Goal: Information Seeking & Learning: Learn about a topic

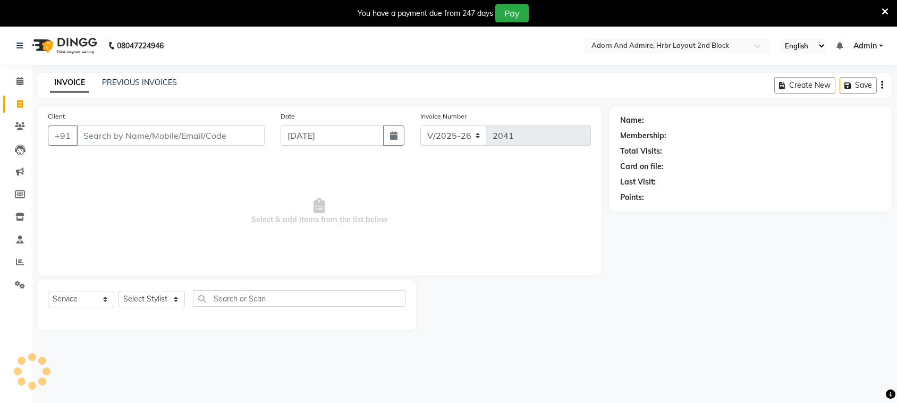
select select "7203"
select select "service"
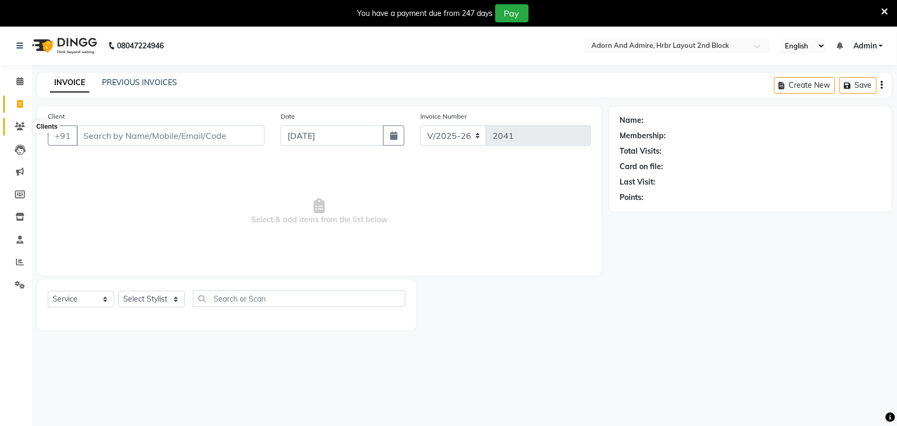
click at [21, 123] on icon at bounding box center [20, 126] width 10 height 8
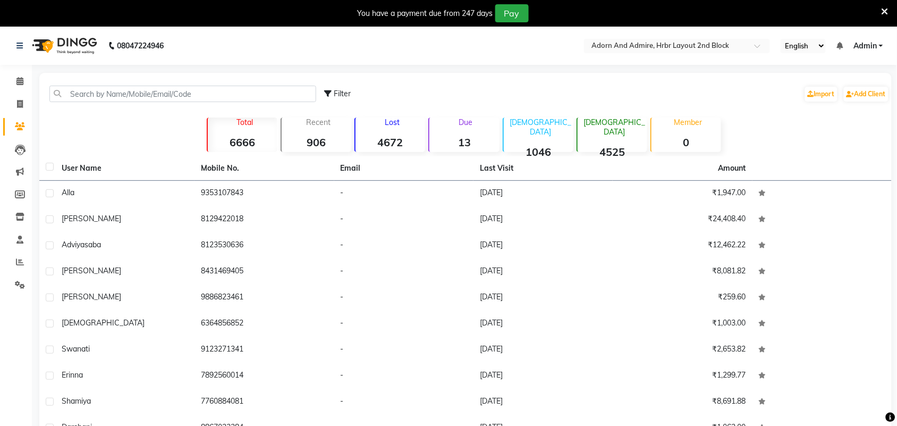
click at [394, 139] on strong "4672" at bounding box center [390, 141] width 70 height 13
click at [237, 133] on div "Total 6666" at bounding box center [242, 134] width 71 height 35
click at [20, 149] on icon at bounding box center [20, 149] width 11 height 11
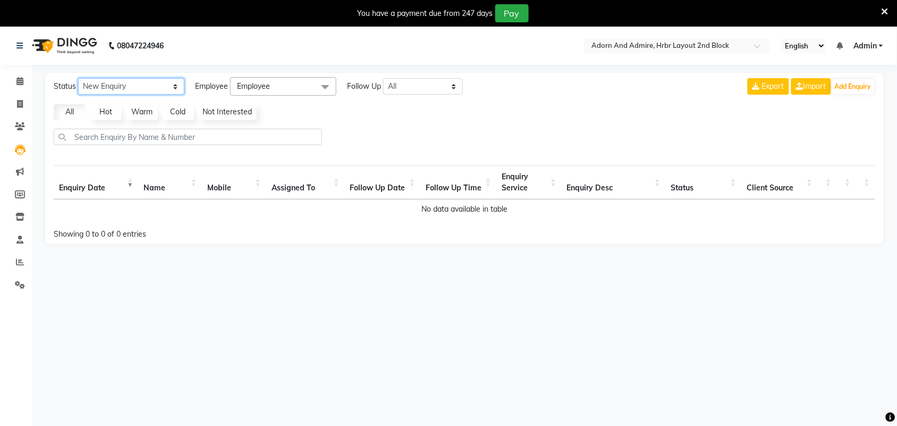
click at [173, 88] on select "New Enquiry Open Enquiry Converted Enquiry All" at bounding box center [131, 86] width 106 height 16
drag, startPoint x: 310, startPoint y: 86, endPoint x: 290, endPoint y: 88, distance: 19.7
click at [290, 88] on span "Employee" at bounding box center [283, 86] width 106 height 19
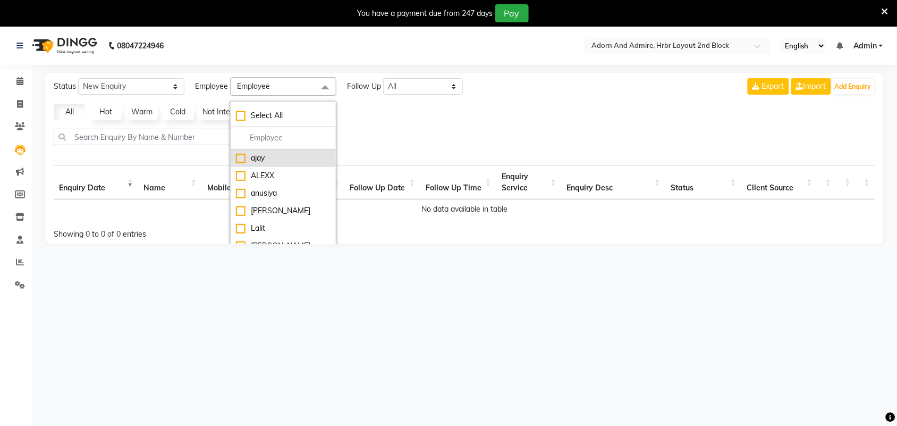
click at [240, 159] on div "ajay" at bounding box center [283, 157] width 95 height 11
checkbox input "true"
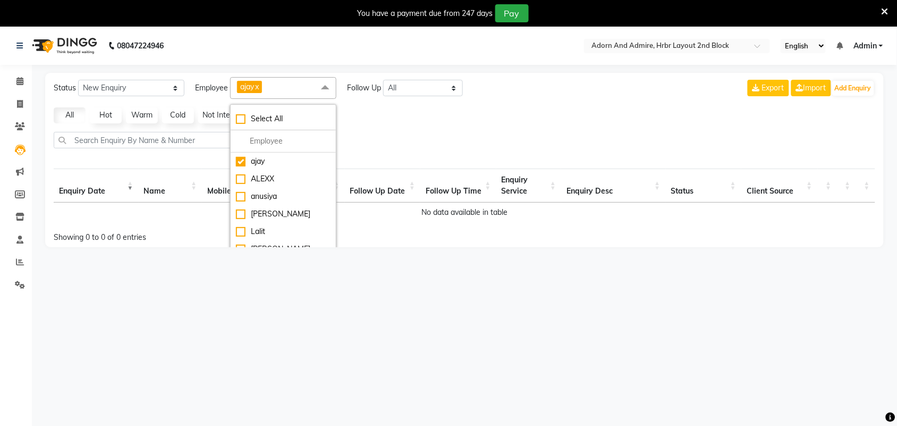
click at [419, 134] on div at bounding box center [464, 144] width 830 height 25
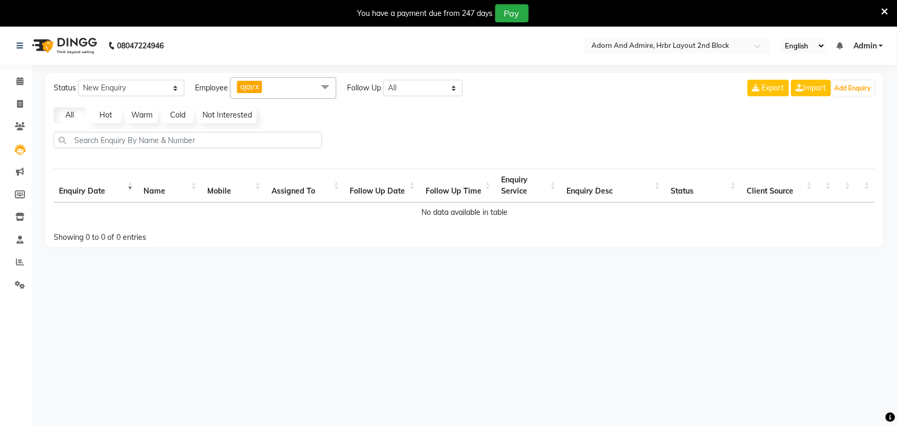
click at [99, 120] on link "Hot" at bounding box center [106, 115] width 32 height 16
click at [152, 115] on link "Warm" at bounding box center [142, 115] width 32 height 16
click at [183, 117] on link "Cold" at bounding box center [178, 115] width 32 height 16
click at [225, 117] on link "Not Interested" at bounding box center [227, 115] width 58 height 16
click at [80, 118] on link "All" at bounding box center [70, 115] width 32 height 16
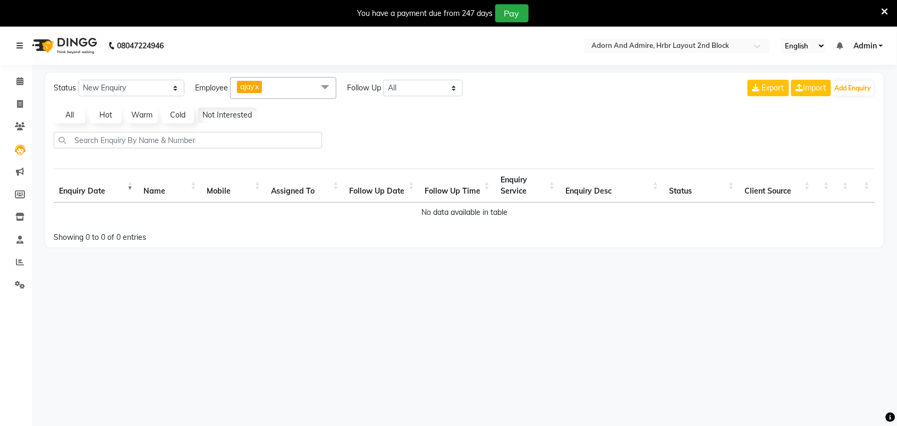
click at [80, 118] on link "All" at bounding box center [70, 115] width 32 height 16
click at [24, 169] on span at bounding box center [20, 172] width 19 height 12
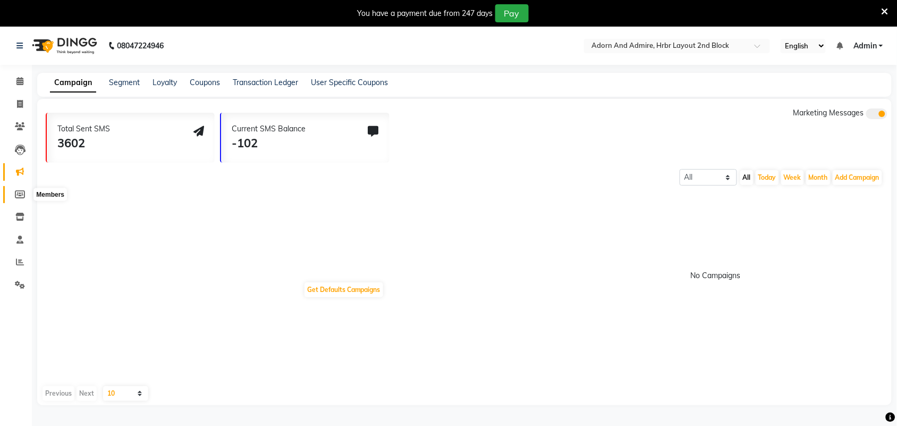
click at [19, 194] on icon at bounding box center [20, 194] width 10 height 8
select select
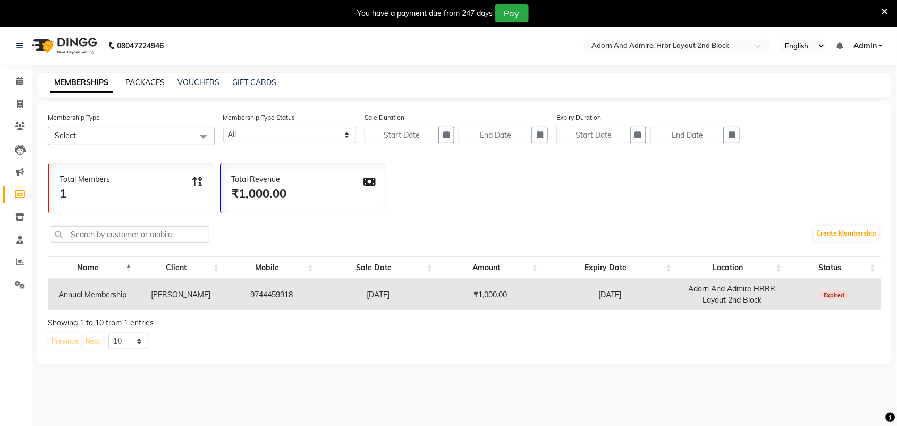
click at [155, 82] on link "PACKAGES" at bounding box center [144, 83] width 39 height 10
select select
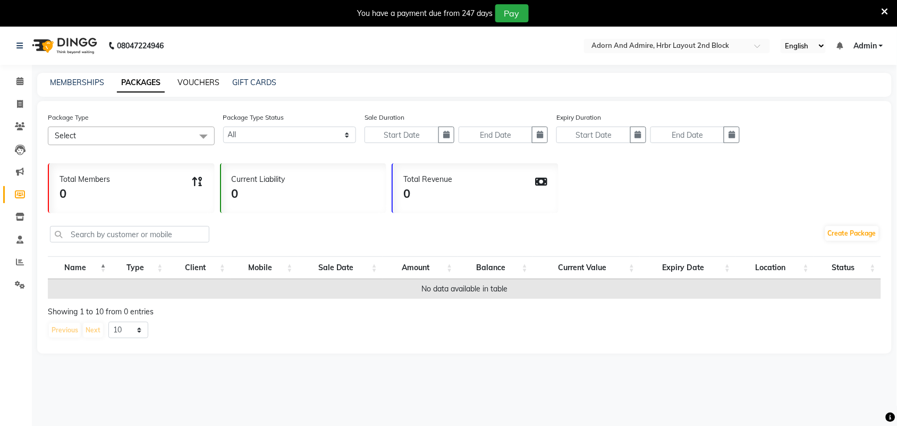
click at [195, 81] on link "VOUCHERS" at bounding box center [198, 83] width 42 height 10
select select
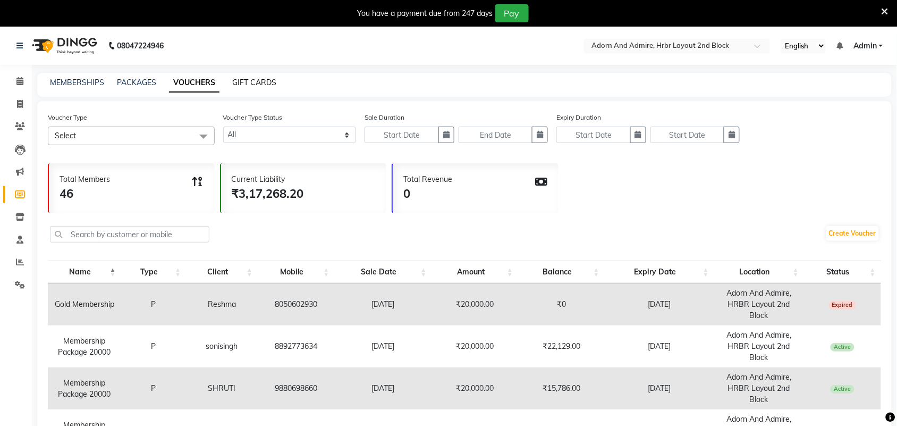
click at [256, 80] on link "GIFT CARDS" at bounding box center [254, 83] width 44 height 10
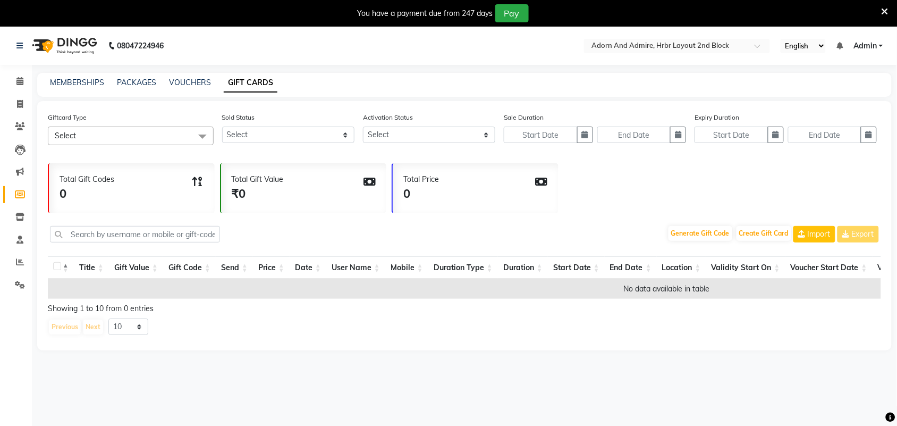
click at [92, 88] on div "MEMBERSHIPS" at bounding box center [77, 82] width 54 height 11
click at [93, 85] on link "MEMBERSHIPS" at bounding box center [77, 83] width 54 height 10
select select
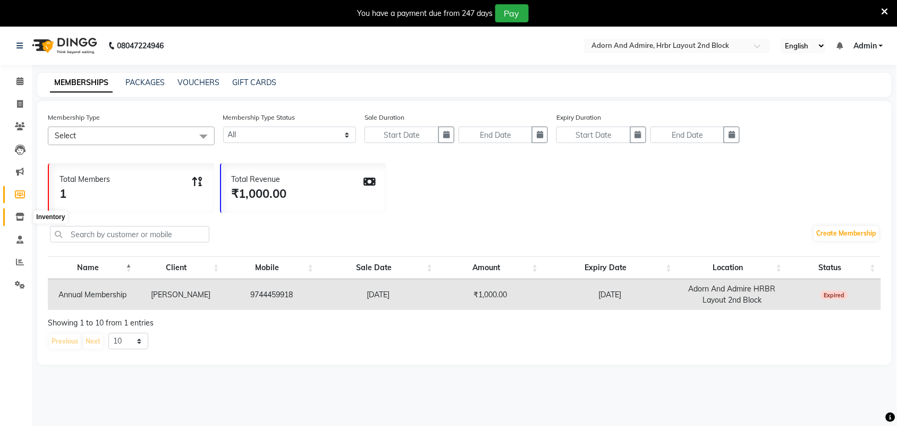
click at [22, 218] on icon at bounding box center [19, 216] width 9 height 8
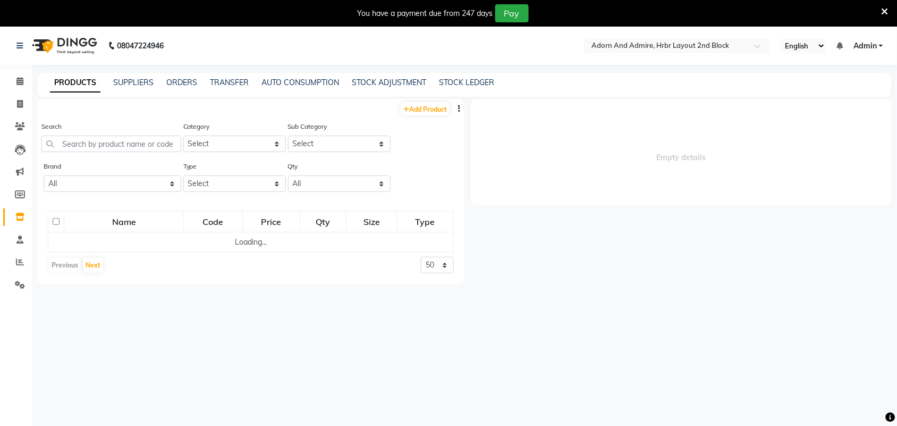
select select
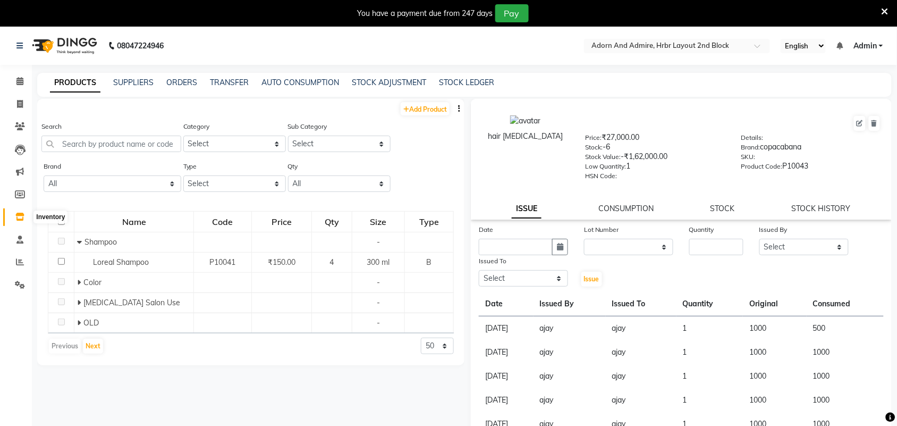
click at [21, 216] on icon at bounding box center [19, 216] width 9 height 8
click at [19, 217] on icon at bounding box center [19, 216] width 9 height 8
click at [20, 197] on icon at bounding box center [20, 194] width 10 height 8
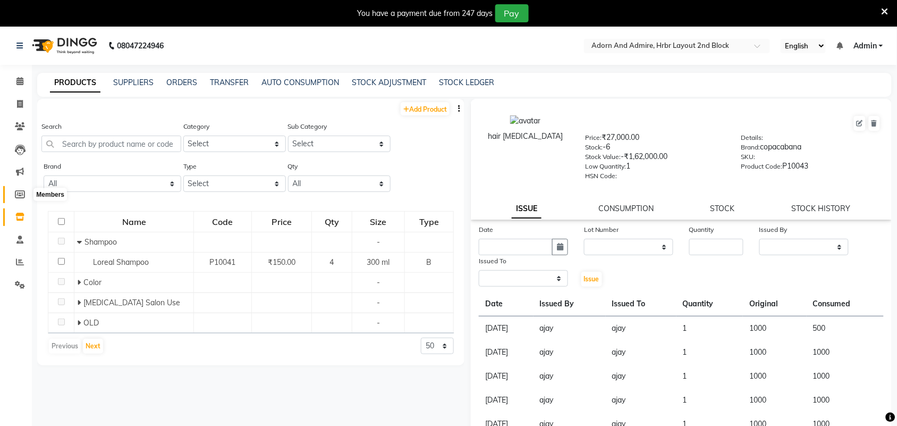
select select
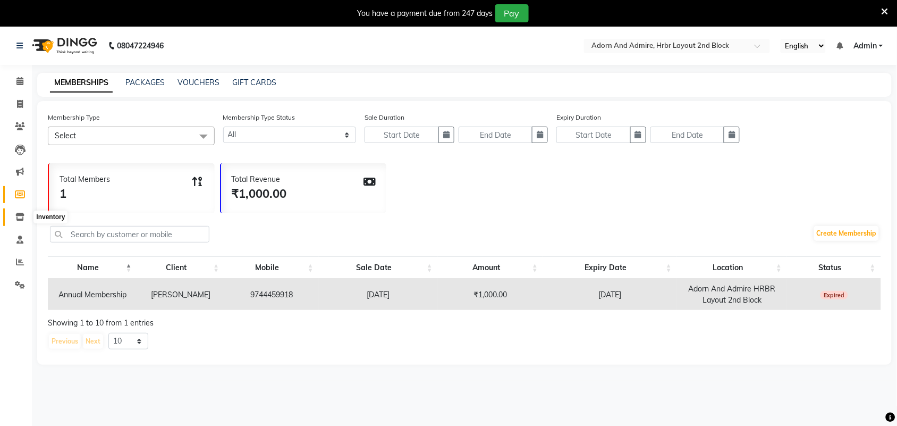
click at [19, 212] on icon at bounding box center [19, 216] width 9 height 8
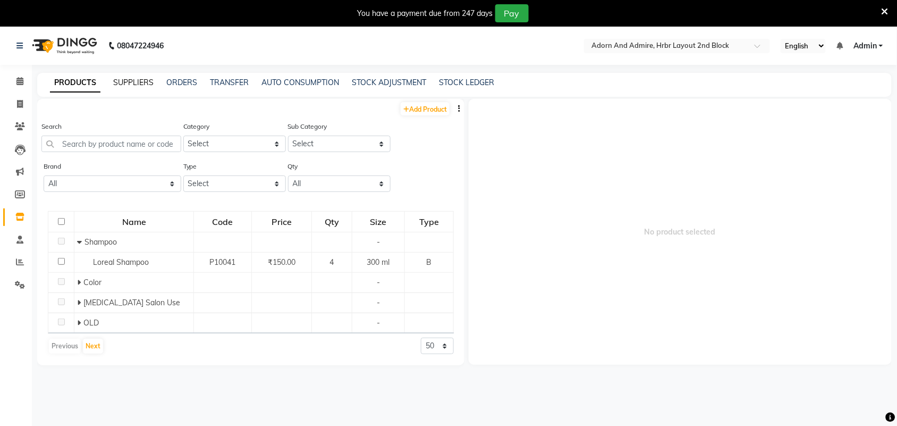
click at [142, 84] on link "SUPPLIERS" at bounding box center [133, 83] width 40 height 10
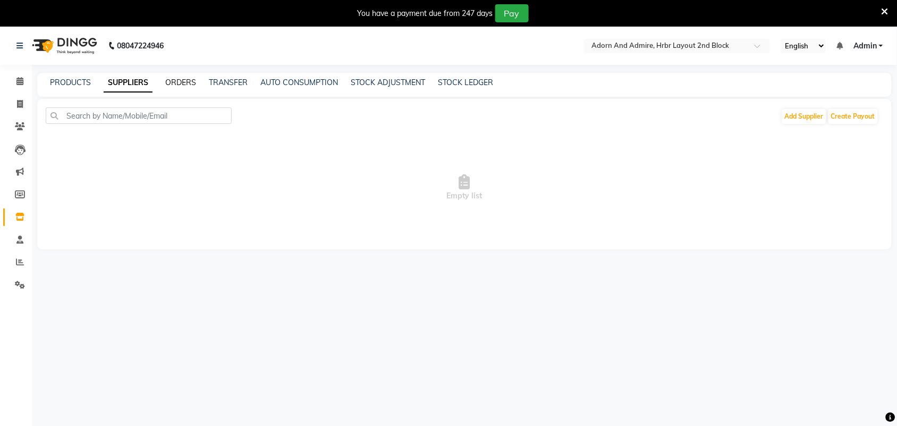
click at [194, 81] on link "ORDERS" at bounding box center [180, 83] width 31 height 10
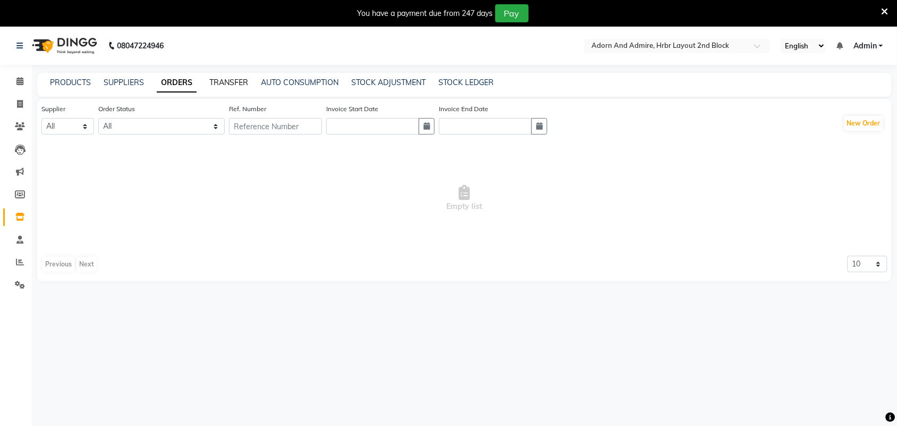
click at [226, 81] on link "TRANSFER" at bounding box center [228, 83] width 39 height 10
select select "sender"
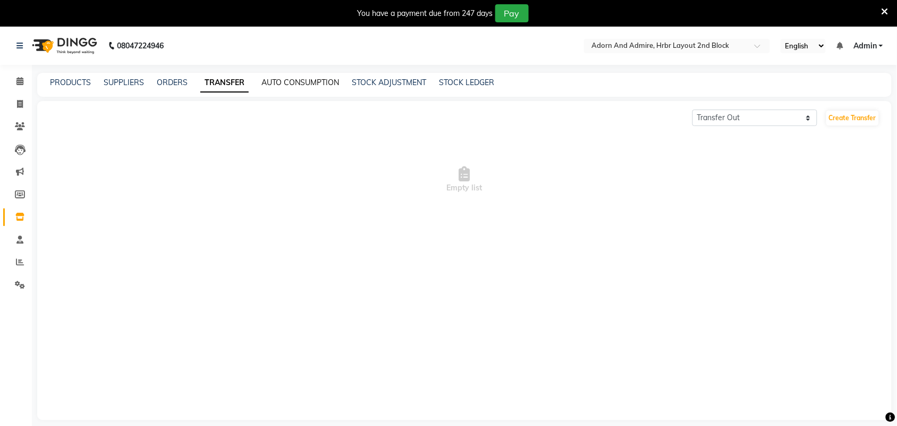
click at [295, 83] on link "AUTO CONSUMPTION" at bounding box center [300, 83] width 78 height 10
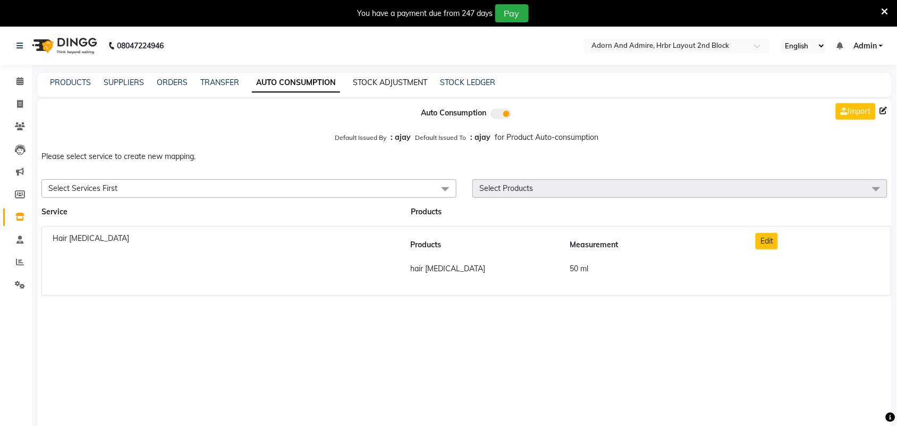
click at [394, 81] on link "STOCK ADJUSTMENT" at bounding box center [390, 83] width 74 height 10
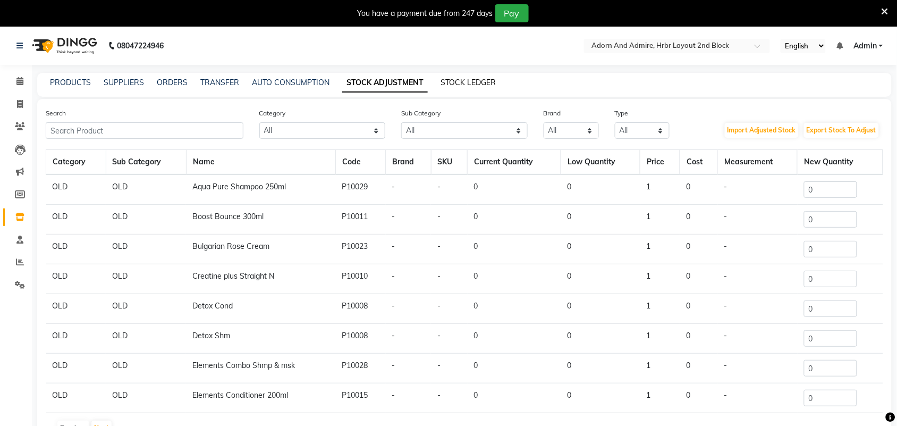
click at [476, 81] on link "STOCK LEDGER" at bounding box center [467, 83] width 55 height 10
select select "all"
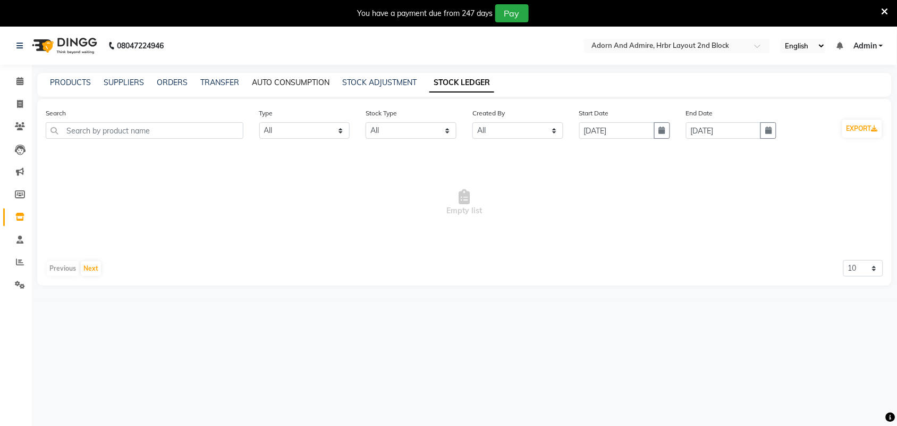
click at [291, 82] on link "AUTO CONSUMPTION" at bounding box center [291, 83] width 78 height 10
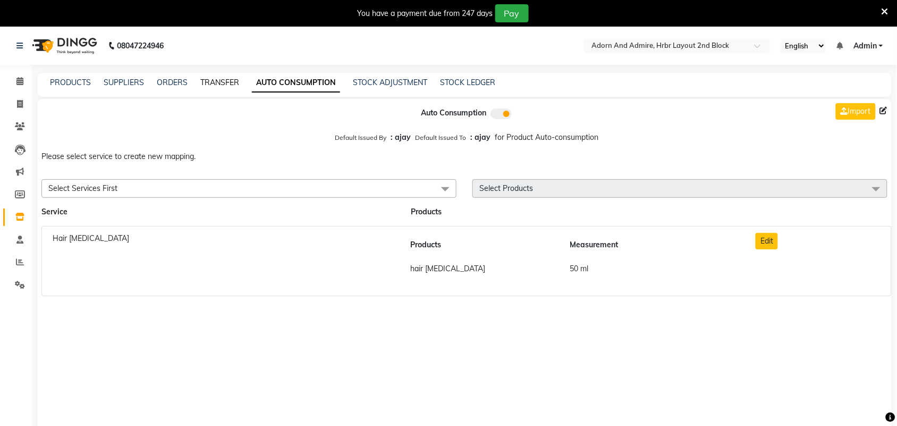
click at [220, 82] on link "TRANSFER" at bounding box center [219, 83] width 39 height 10
select select "sender"
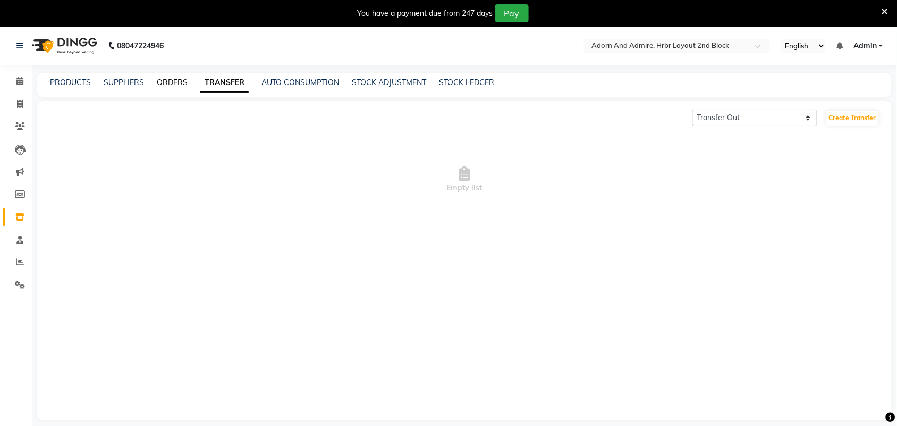
click at [178, 83] on link "ORDERS" at bounding box center [172, 83] width 31 height 10
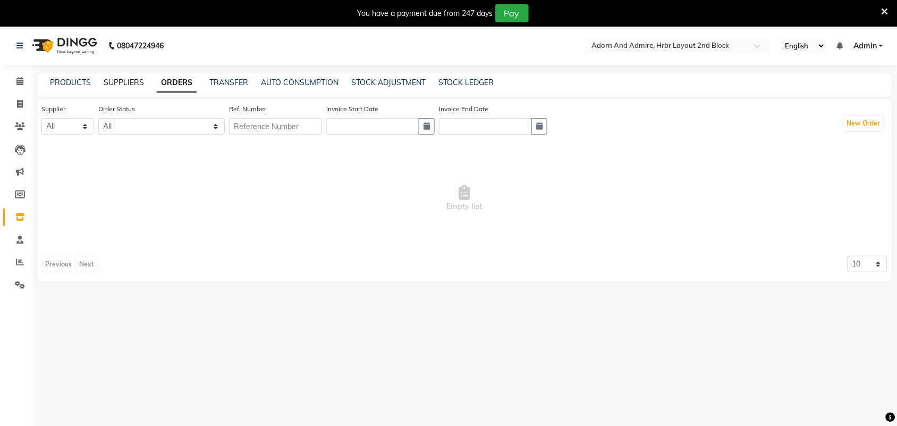
click at [124, 83] on link "SUPPLIERS" at bounding box center [124, 83] width 40 height 10
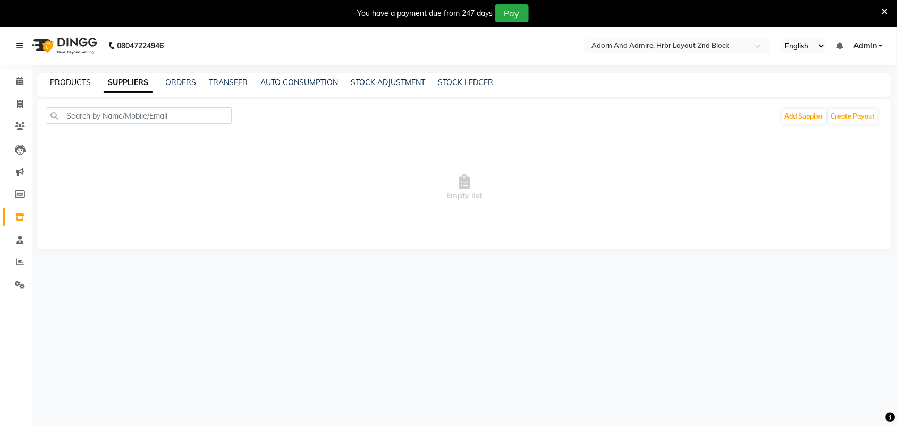
click at [75, 86] on link "PRODUCTS" at bounding box center [70, 83] width 41 height 10
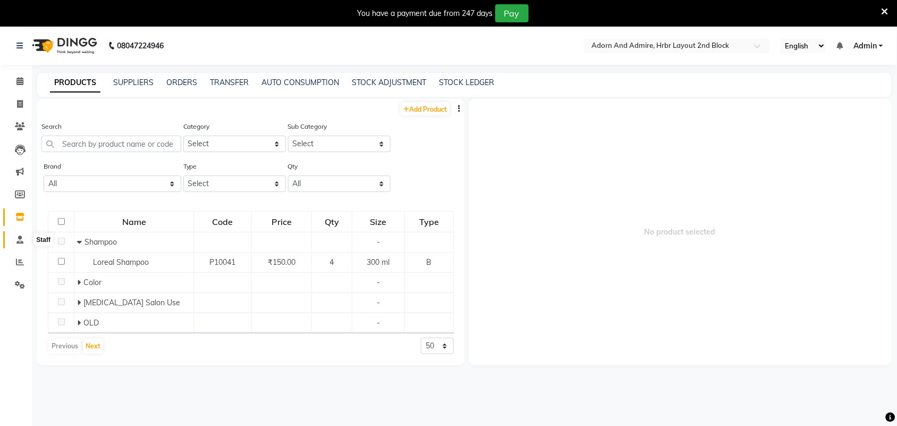
click at [20, 241] on icon at bounding box center [19, 239] width 7 height 8
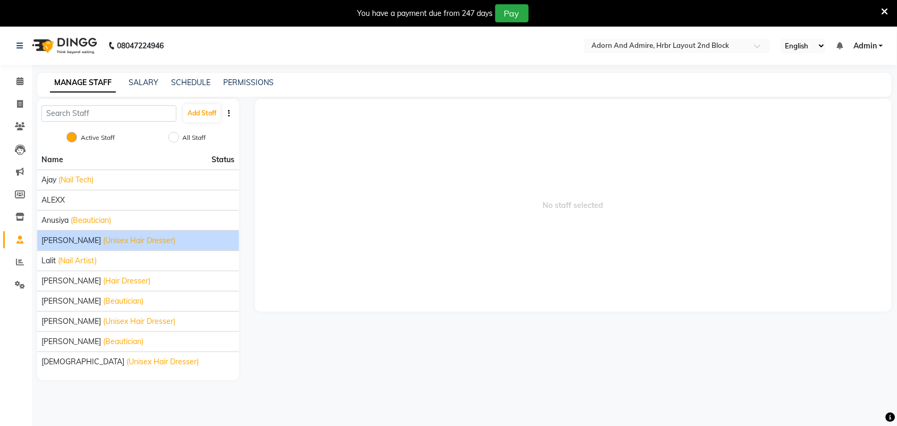
click at [103, 242] on span "(Unisex Hair Dresser)" at bounding box center [139, 240] width 72 height 11
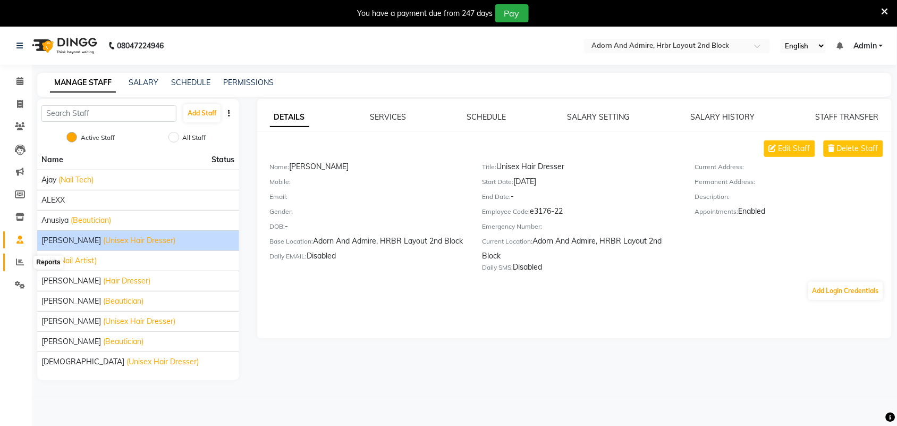
click at [20, 261] on icon at bounding box center [20, 262] width 8 height 8
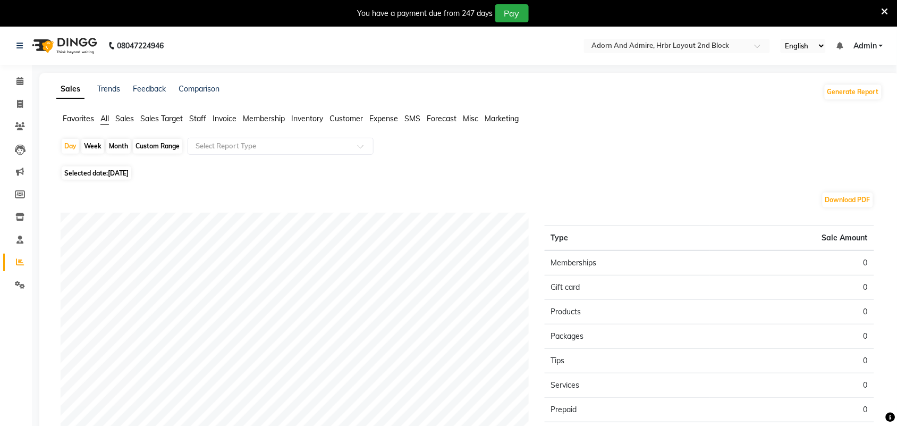
click at [125, 120] on span "Sales" at bounding box center [124, 119] width 19 height 10
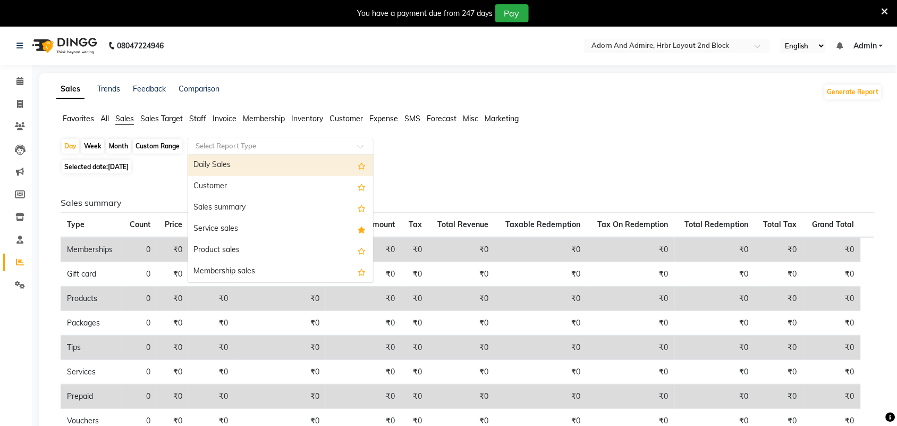
click at [360, 146] on span at bounding box center [364, 149] width 13 height 11
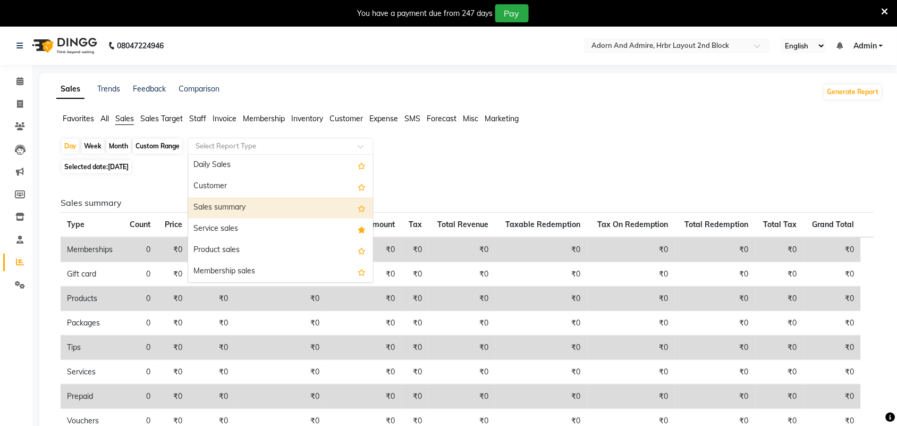
click at [238, 200] on div "Sales summary" at bounding box center [280, 207] width 185 height 21
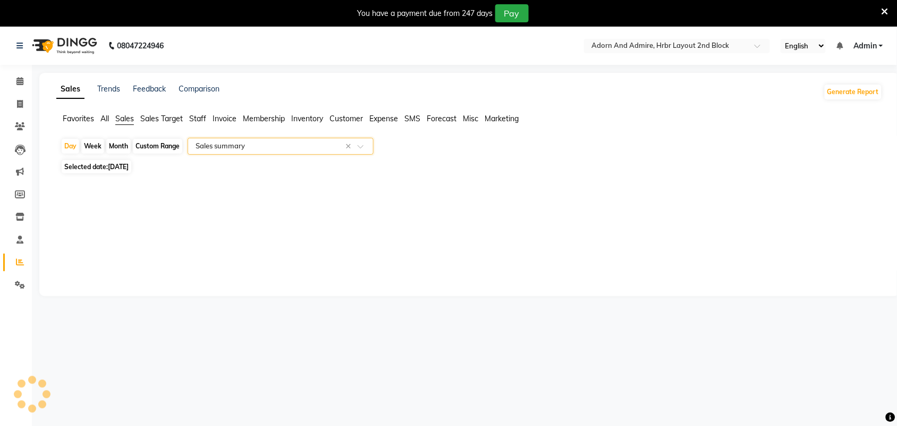
select select "filtered_report"
select select "csv"
click at [122, 166] on span "[DATE]" at bounding box center [118, 167] width 21 height 8
select select "9"
select select "2025"
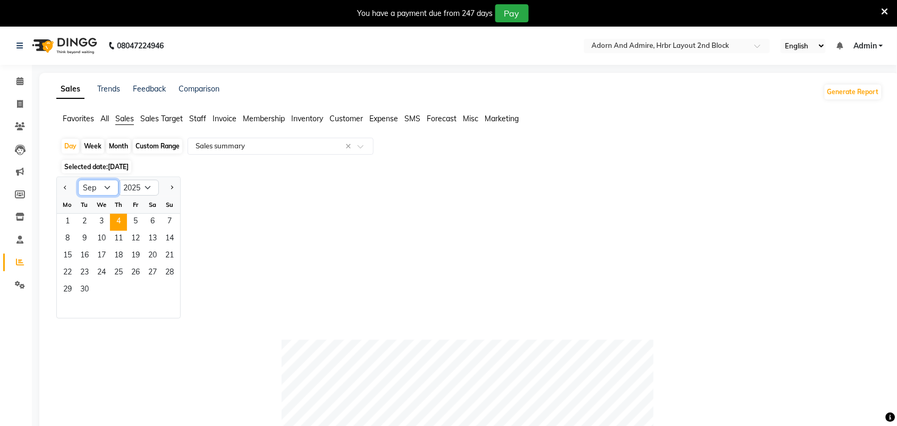
click at [107, 186] on select "Jan Feb Mar Apr May Jun [DATE] Aug Sep Oct Nov Dec" at bounding box center [98, 188] width 40 height 16
select select "1"
click at [78, 180] on select "Jan Feb Mar Apr May Jun [DATE] Aug Sep Oct Nov Dec" at bounding box center [98, 188] width 40 height 16
click at [99, 219] on span "1" at bounding box center [101, 222] width 17 height 17
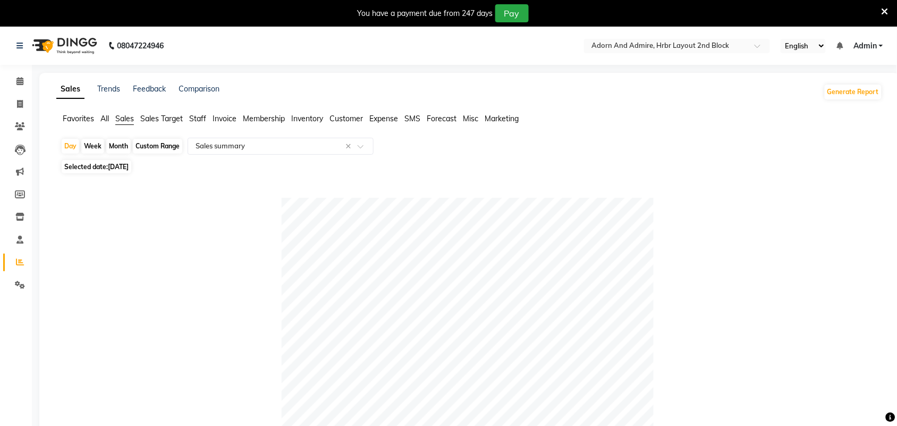
click at [129, 169] on span "[DATE]" at bounding box center [118, 167] width 21 height 8
select select "2025"
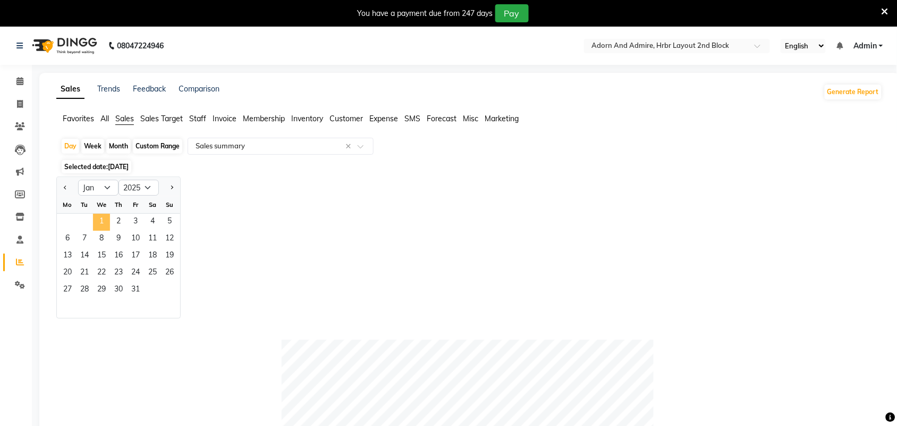
click at [105, 222] on span "1" at bounding box center [101, 222] width 17 height 17
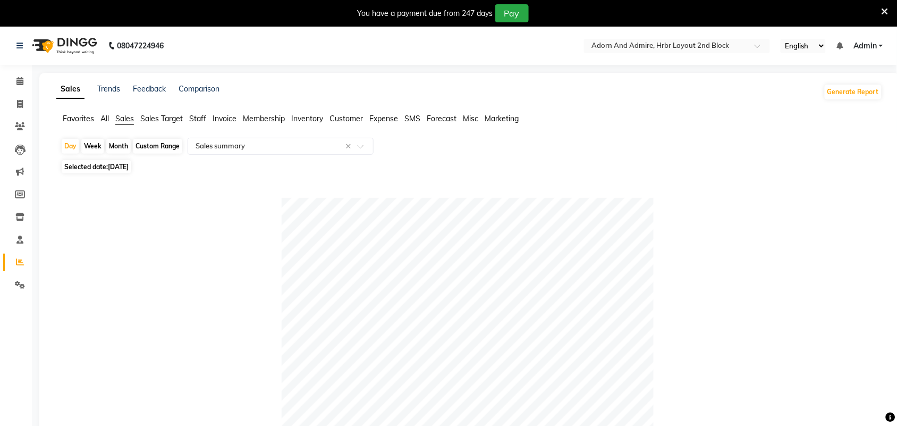
click at [129, 168] on span "[DATE]" at bounding box center [118, 167] width 21 height 8
select select "2025"
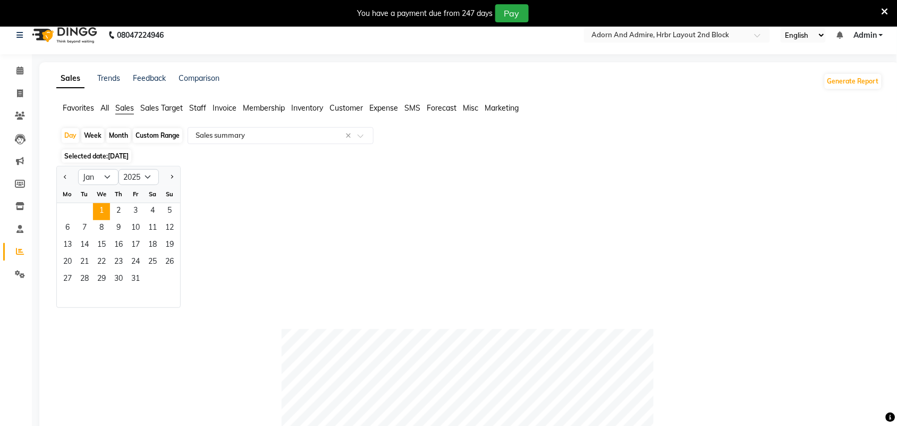
scroll to position [6, 0]
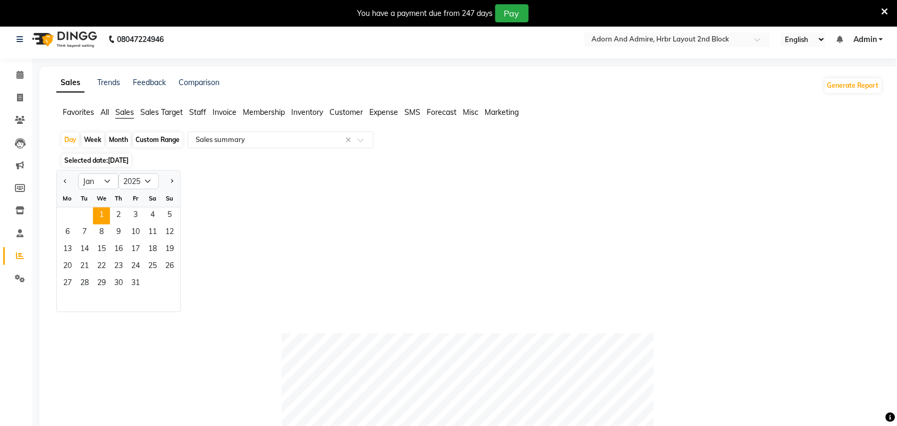
click at [167, 115] on span "Sales Target" at bounding box center [161, 112] width 42 height 10
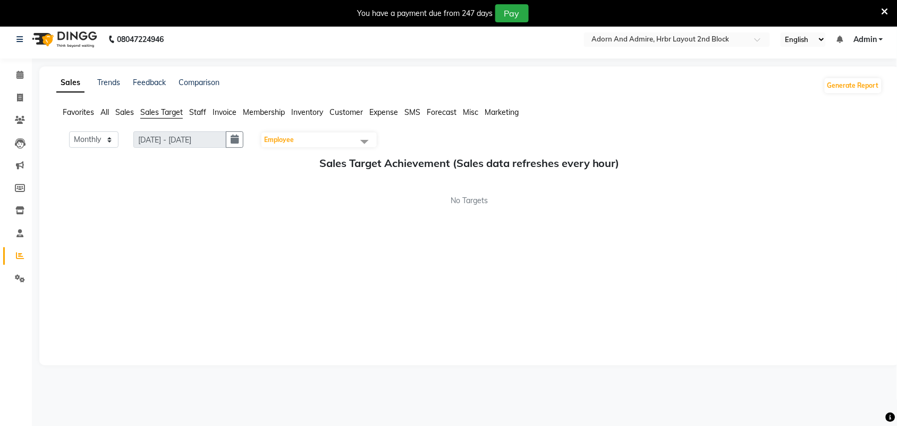
click at [211, 113] on ul "Favorites All Sales Sales Target Staff Invoice Membership Inventory Customer Ex…" at bounding box center [469, 113] width 826 height 12
click at [112, 141] on select "Monthly Weekly" at bounding box center [93, 139] width 49 height 16
click at [360, 145] on span at bounding box center [364, 141] width 21 height 20
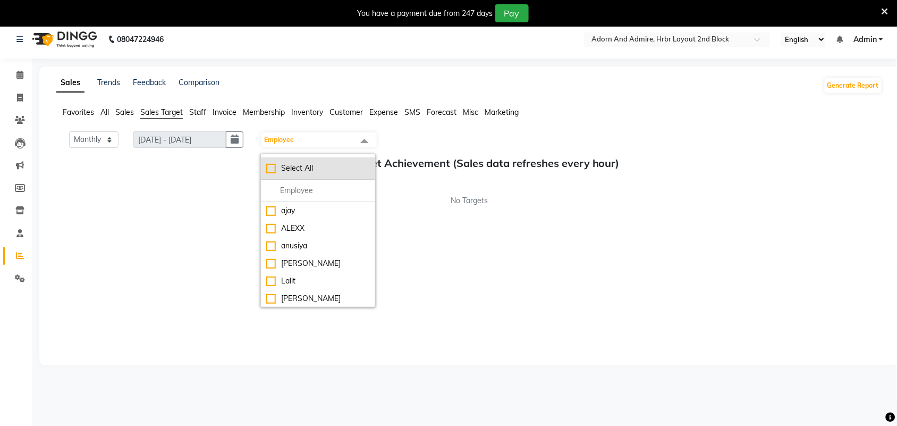
click at [276, 160] on li "Select All" at bounding box center [318, 168] width 114 height 22
checkbox input "true"
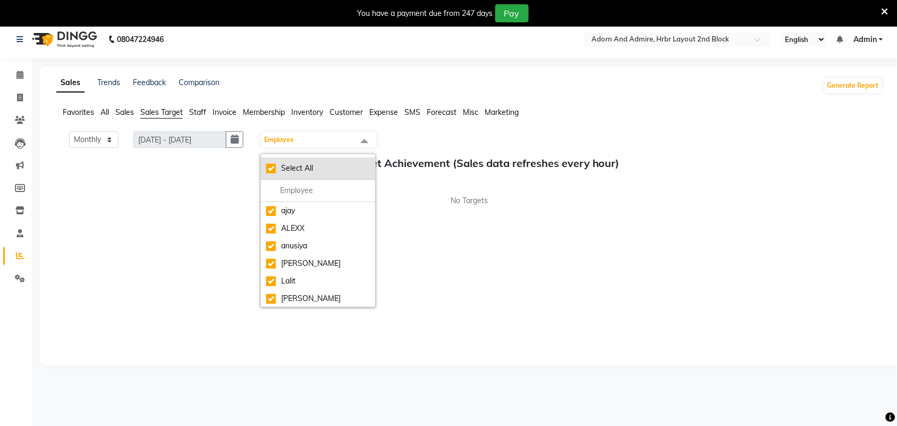
checkbox input "true"
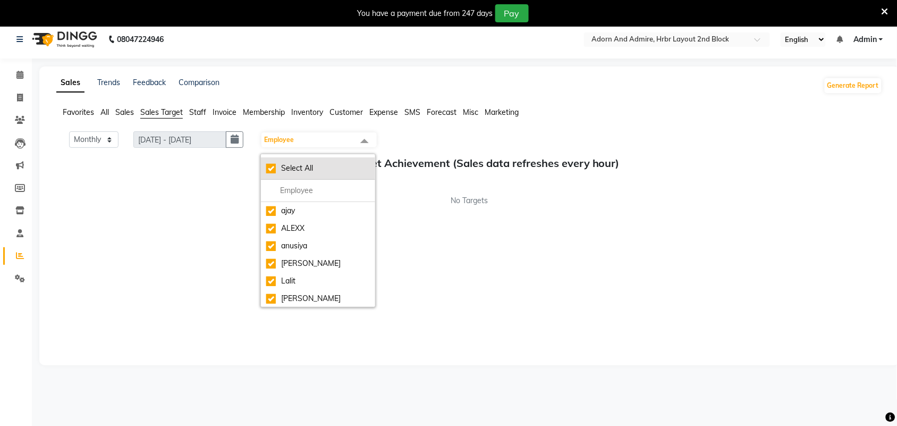
checkbox input "true"
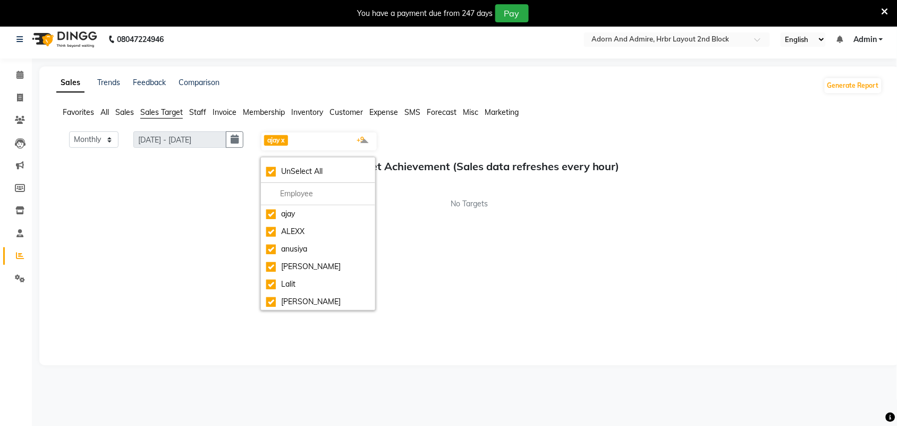
click at [478, 227] on div "Monthly Weekly [DATE] - [DATE] ajay x [PERSON_NAME] x [PERSON_NAME] x [PERSON_N…" at bounding box center [469, 242] width 826 height 223
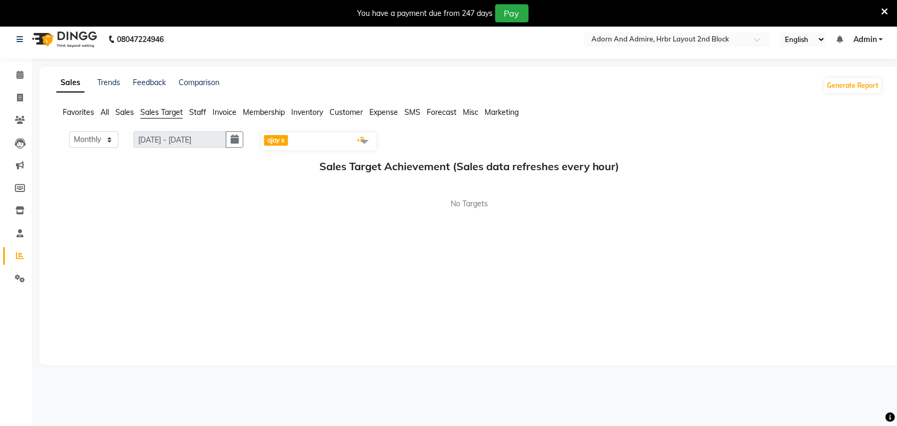
click at [195, 115] on span "Staff" at bounding box center [197, 112] width 17 height 10
select select "2025"
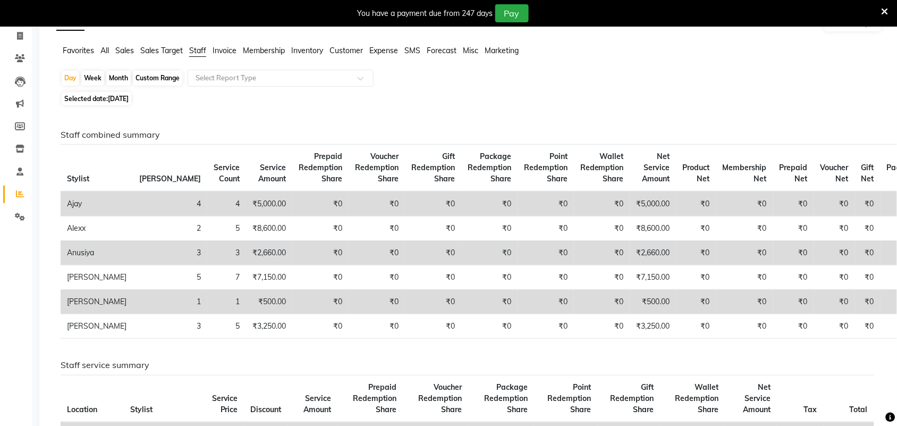
scroll to position [2, 0]
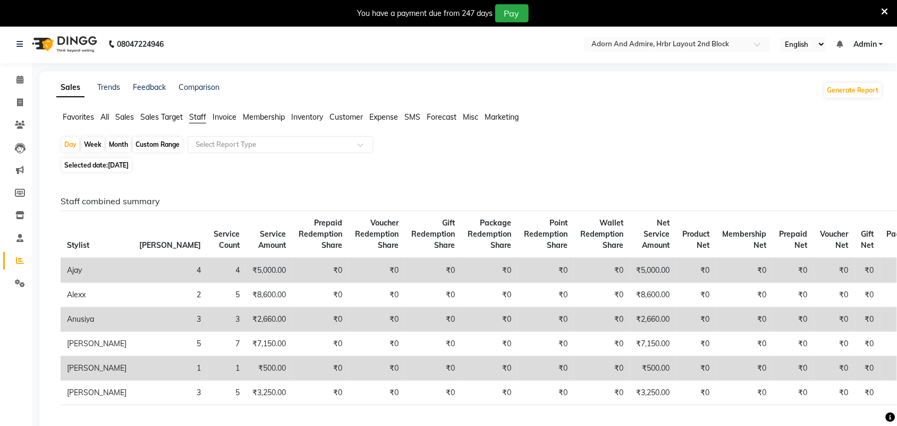
click at [224, 118] on span "Invoice" at bounding box center [224, 117] width 24 height 10
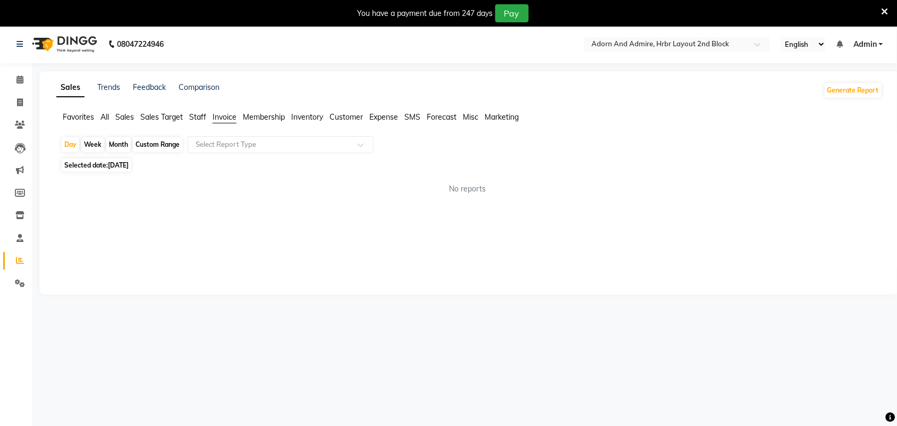
click at [121, 166] on span "[DATE]" at bounding box center [118, 165] width 21 height 8
select select "2025"
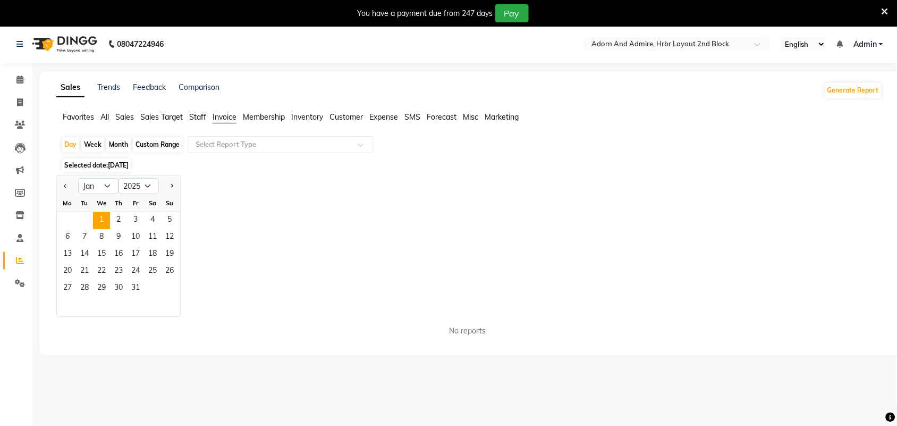
click at [260, 118] on span "Membership" at bounding box center [264, 117] width 42 height 10
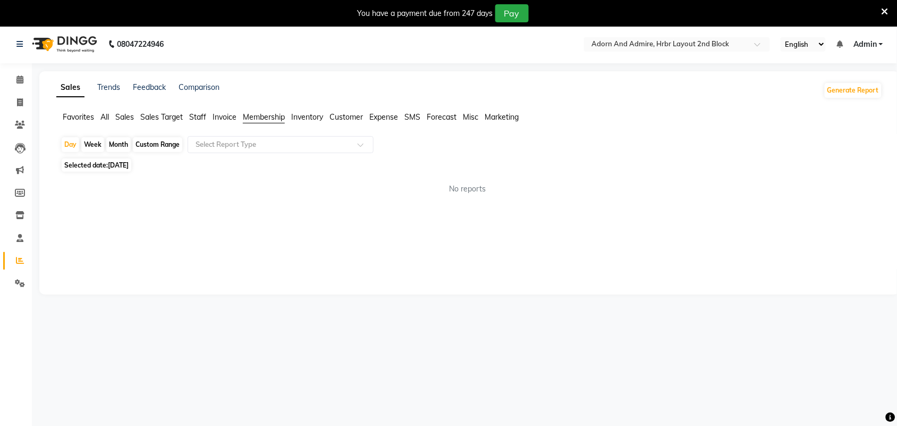
click at [309, 118] on span "Inventory" at bounding box center [307, 117] width 32 height 10
click at [351, 117] on span "Customer" at bounding box center [345, 117] width 33 height 10
click at [386, 118] on span "Expense" at bounding box center [383, 117] width 29 height 10
click at [417, 118] on span "SMS" at bounding box center [412, 117] width 16 height 10
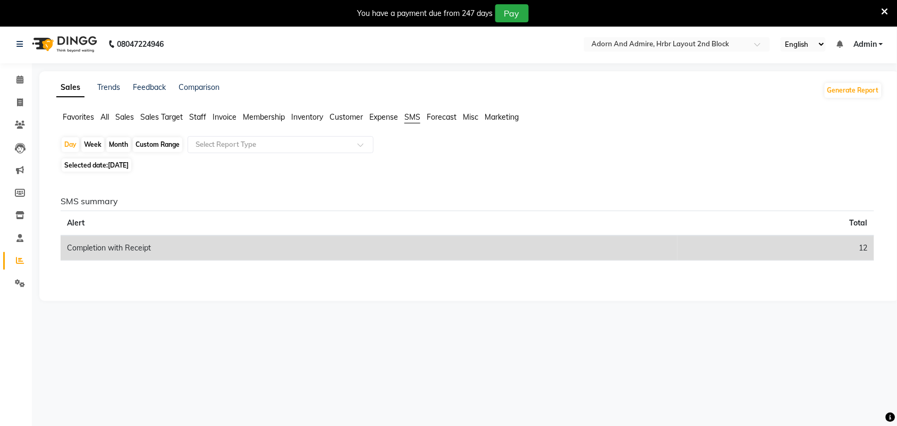
click at [442, 116] on span "Forecast" at bounding box center [442, 117] width 30 height 10
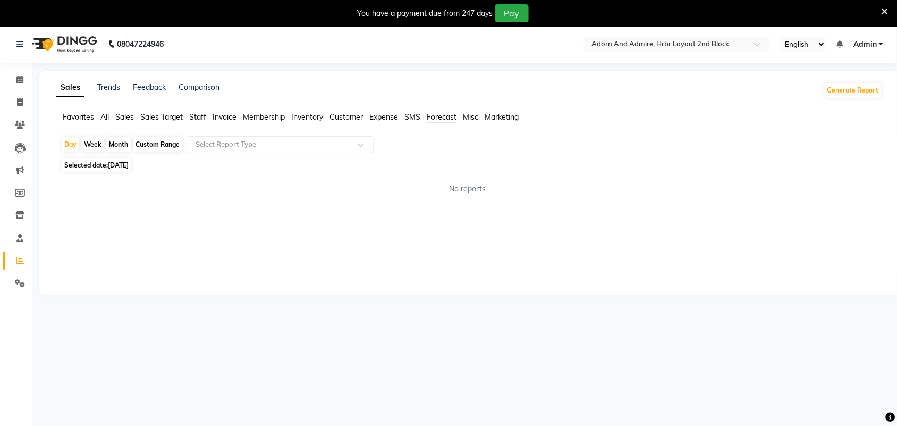
click at [469, 116] on span "Misc" at bounding box center [470, 117] width 15 height 10
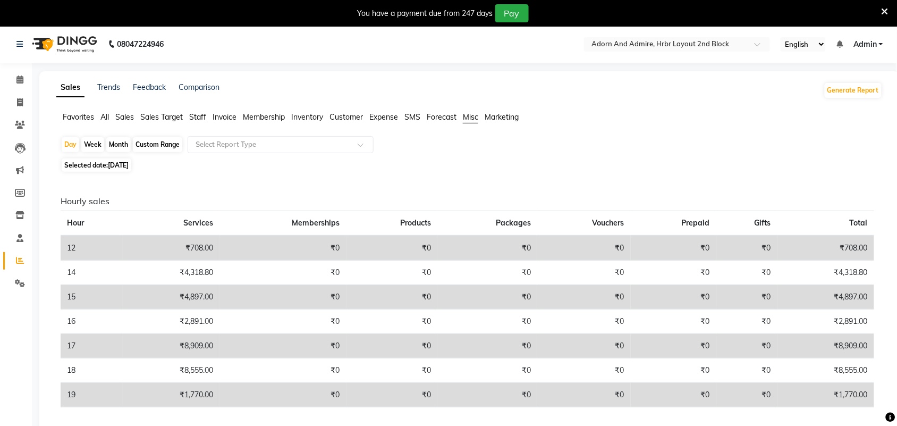
click at [491, 117] on span "Marketing" at bounding box center [501, 117] width 34 height 10
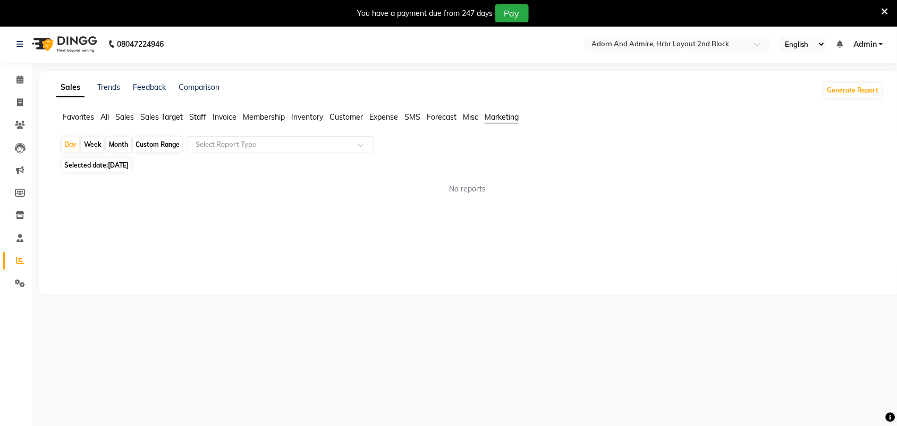
click at [76, 118] on span "Favorites" at bounding box center [78, 117] width 31 height 10
click at [101, 116] on span "All" at bounding box center [104, 117] width 8 height 10
click at [126, 116] on span "Sales" at bounding box center [124, 117] width 19 height 10
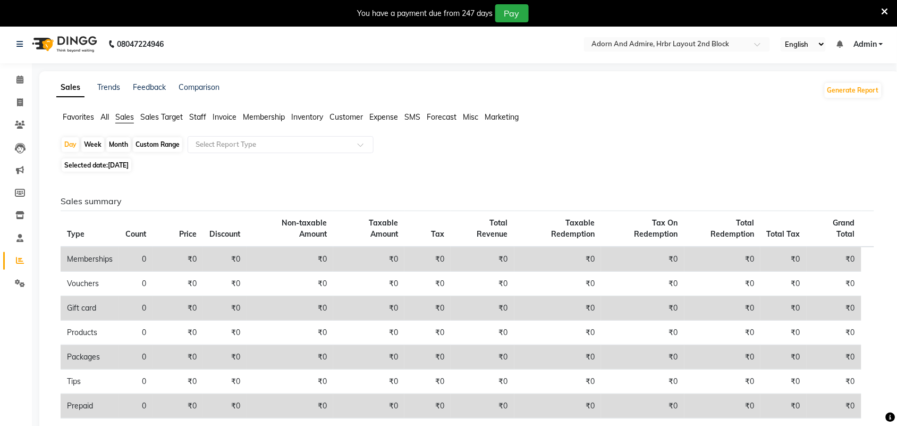
click at [129, 164] on span "[DATE]" at bounding box center [118, 165] width 21 height 8
select select "2025"
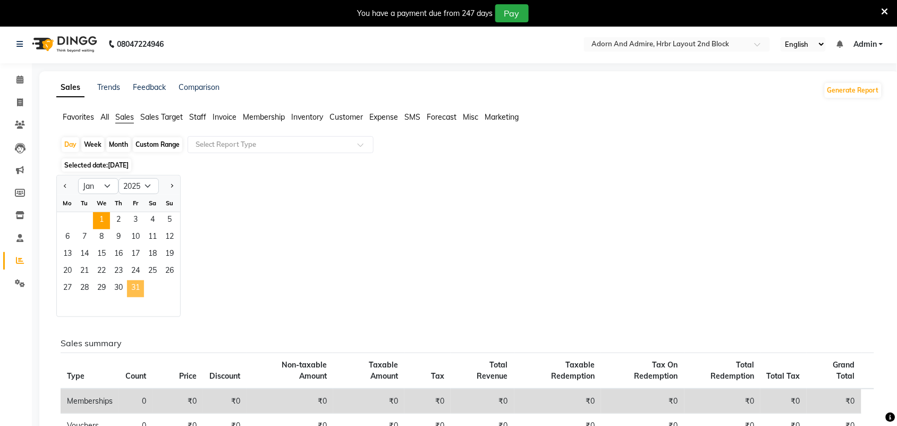
click at [139, 284] on span "31" at bounding box center [135, 288] width 17 height 17
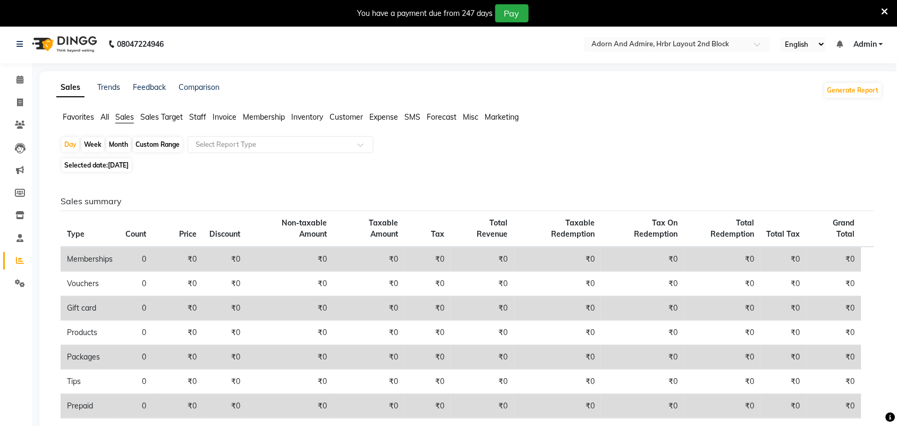
click at [123, 169] on span "Selected date: [DATE]" at bounding box center [97, 164] width 70 height 13
select select "2025"
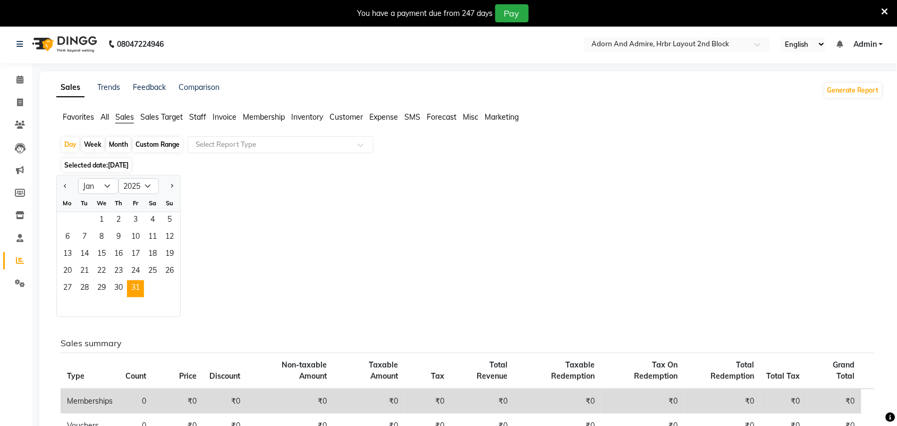
click at [283, 192] on div "Jan Feb Mar Apr May Jun [DATE] Aug Sep Oct Nov [DATE] 2016 2017 2018 2019 2020 …" at bounding box center [469, 246] width 826 height 142
click at [22, 285] on icon at bounding box center [20, 283] width 10 height 8
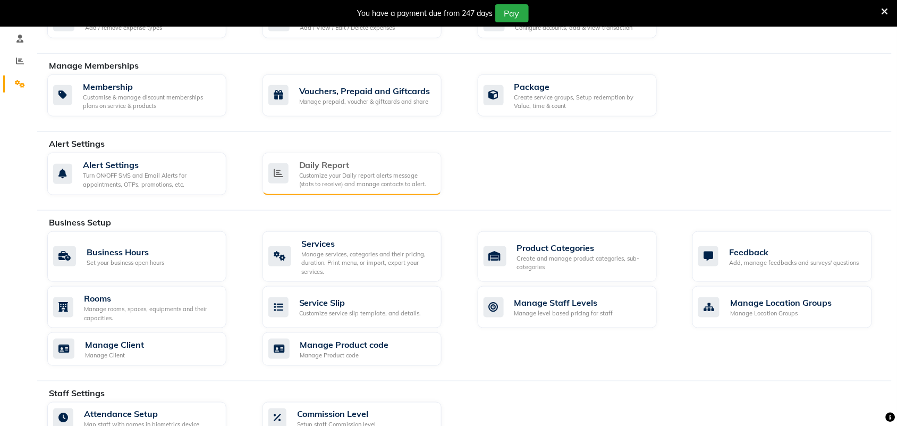
click at [372, 187] on div "Customize your Daily report alerts message (stats to receive) and manage contac…" at bounding box center [366, 180] width 134 height 18
select select "1260"
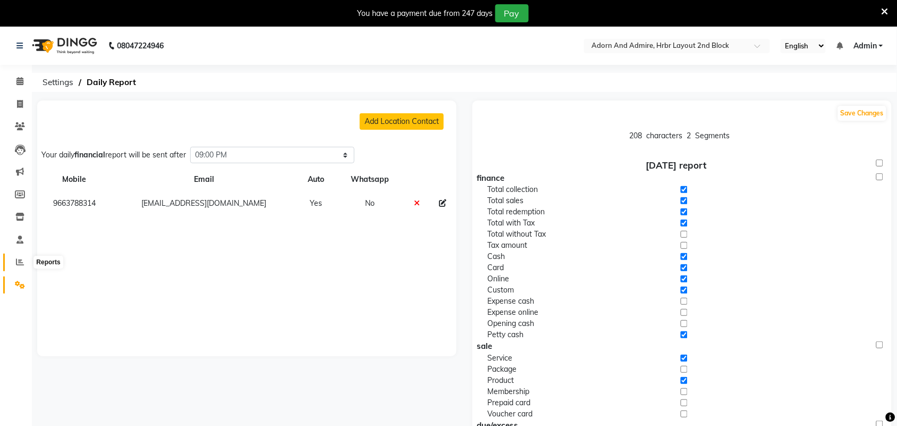
click at [20, 264] on icon at bounding box center [20, 262] width 8 height 8
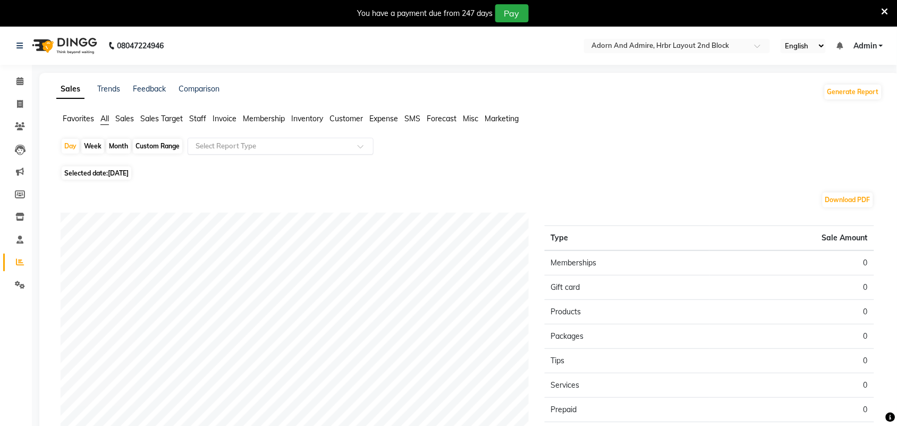
click at [355, 149] on div at bounding box center [280, 146] width 185 height 11
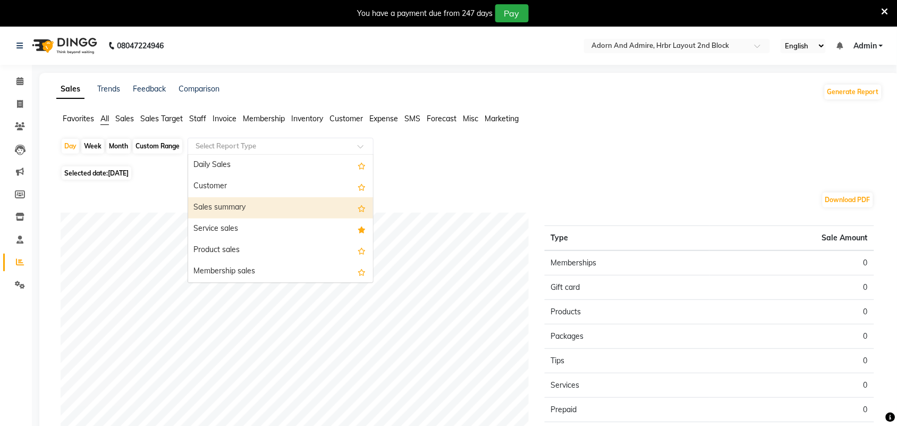
click at [240, 208] on div "Sales summary" at bounding box center [280, 207] width 185 height 21
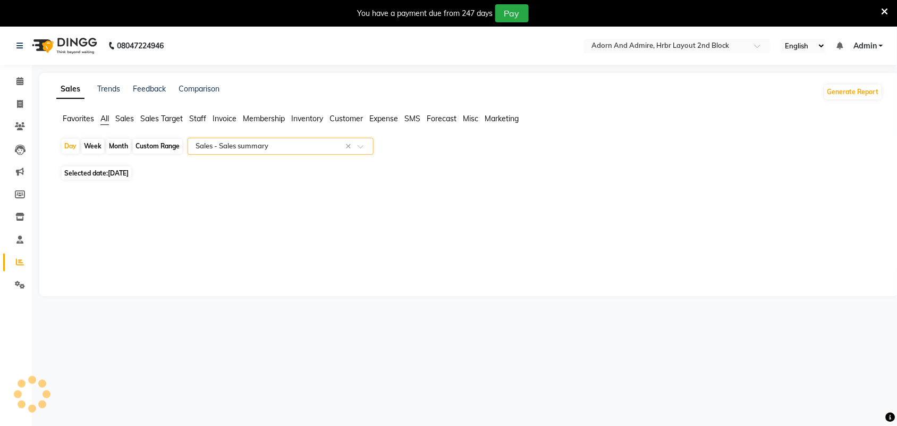
select select "filtered_report"
select select "csv"
click at [163, 146] on div "Custom Range" at bounding box center [157, 146] width 49 height 15
select select "9"
select select "2025"
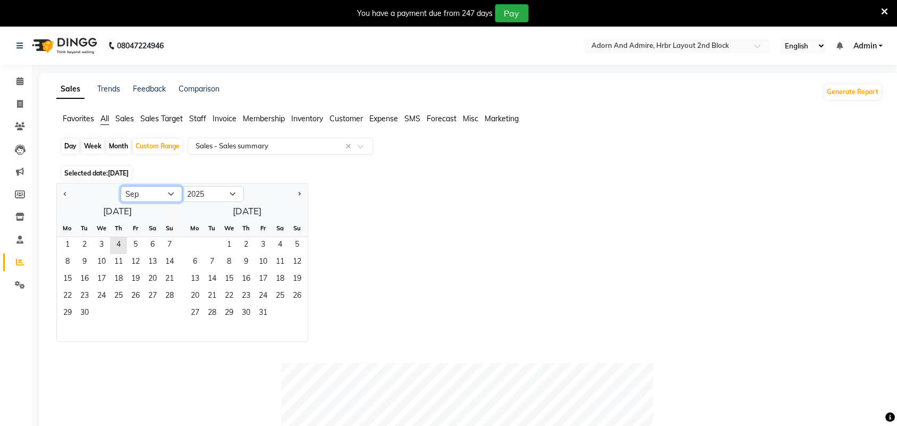
click at [169, 194] on select "Jan Feb Mar Apr May Jun [DATE] Aug Sep Oct Nov Dec" at bounding box center [152, 194] width 62 height 16
select select "1"
click at [121, 186] on select "Jan Feb Mar Apr May Jun [DATE] Aug Sep Oct Nov Dec" at bounding box center [152, 194] width 62 height 16
click at [98, 246] on span "1" at bounding box center [101, 245] width 17 height 17
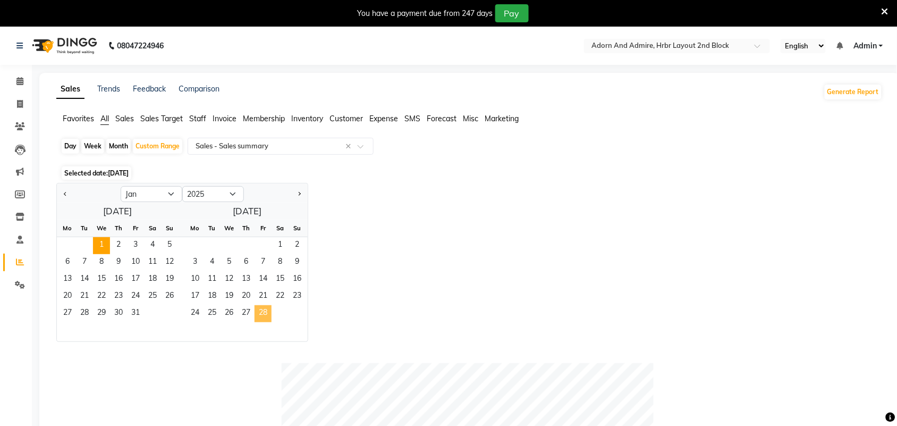
click at [267, 313] on span "28" at bounding box center [262, 313] width 17 height 17
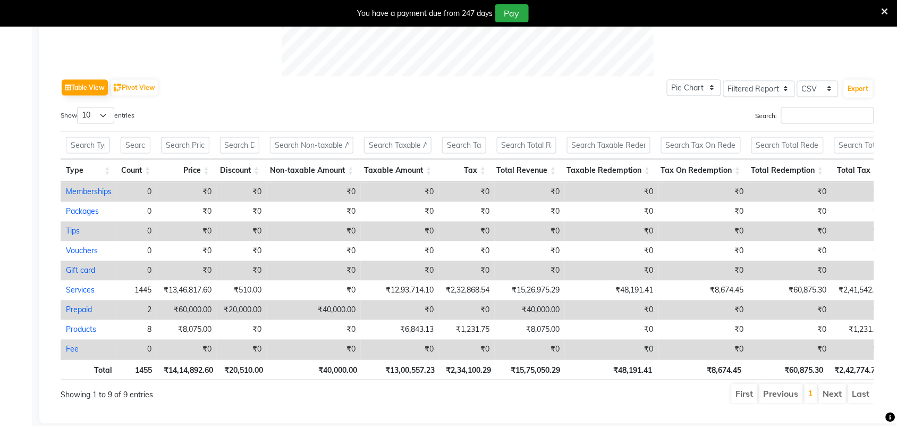
scroll to position [531, 0]
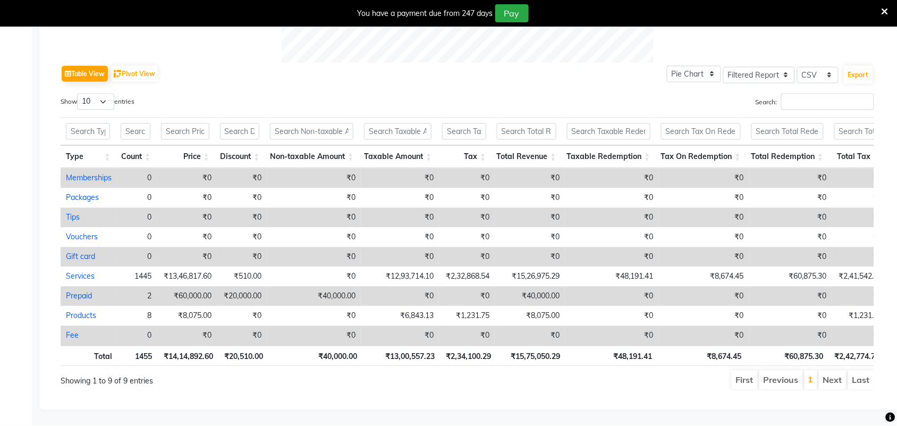
click at [859, 372] on li "Last" at bounding box center [861, 379] width 26 height 19
click at [107, 93] on select "10 25 50 100" at bounding box center [95, 101] width 37 height 16
select select "100"
click at [79, 93] on select "10 25 50 100" at bounding box center [95, 101] width 37 height 16
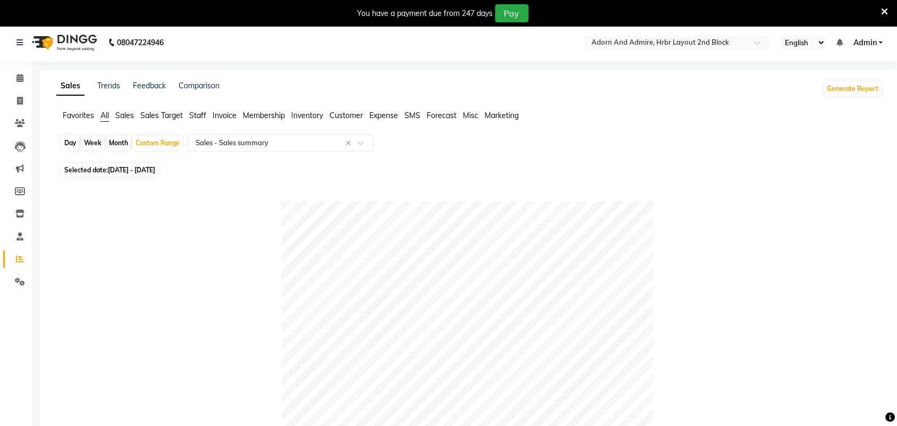
scroll to position [0, 0]
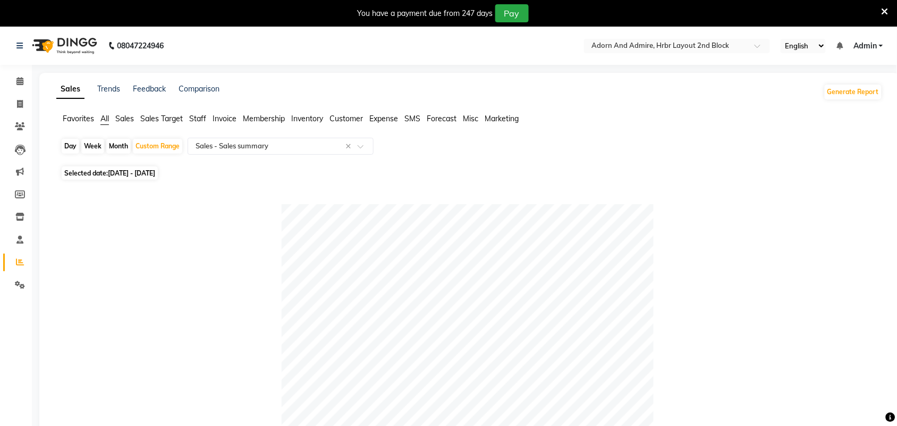
click at [126, 114] on span "Sales" at bounding box center [124, 119] width 19 height 10
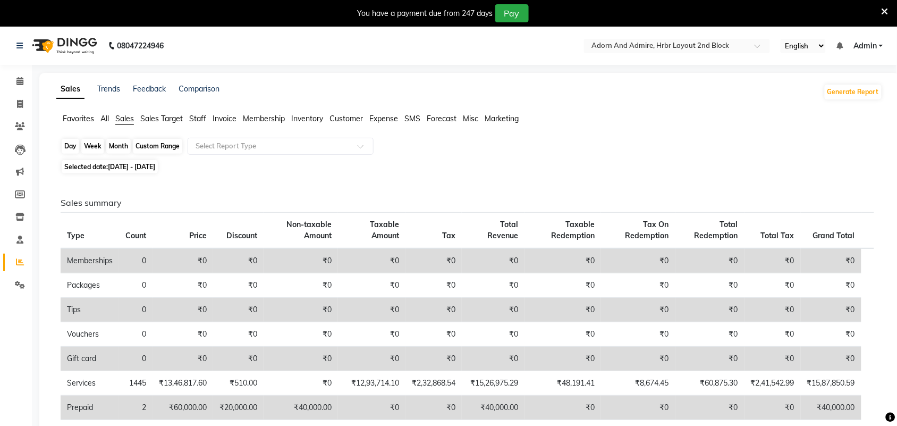
click at [161, 144] on div "Custom Range" at bounding box center [157, 146] width 49 height 15
select select "2025"
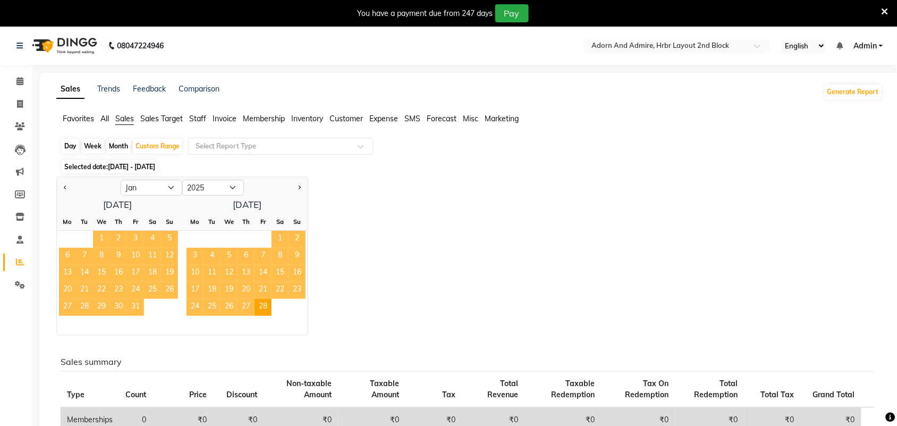
click at [101, 242] on span "1" at bounding box center [101, 239] width 17 height 17
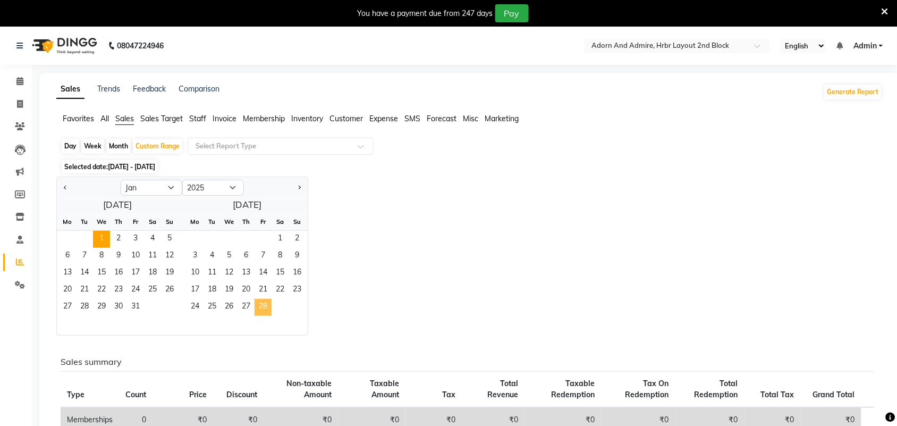
click at [263, 303] on span "28" at bounding box center [262, 307] width 17 height 17
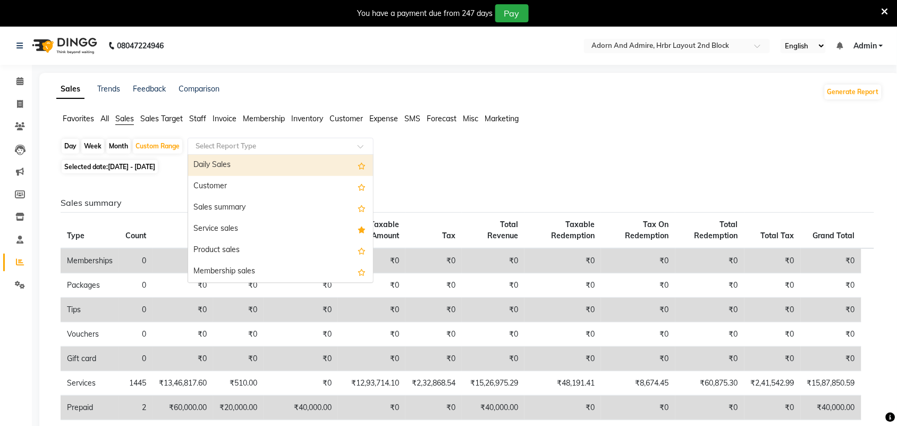
click at [362, 149] on span at bounding box center [364, 149] width 13 height 11
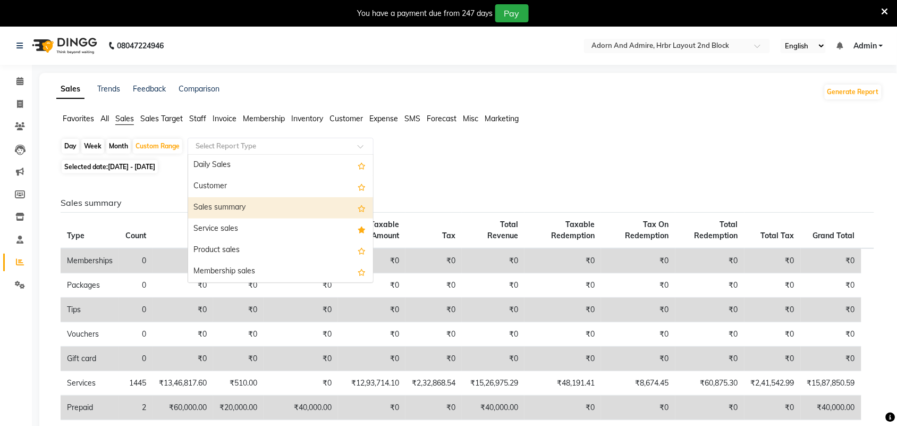
click at [273, 203] on div "Sales summary" at bounding box center [280, 207] width 185 height 21
select select "filtered_report"
select select "csv"
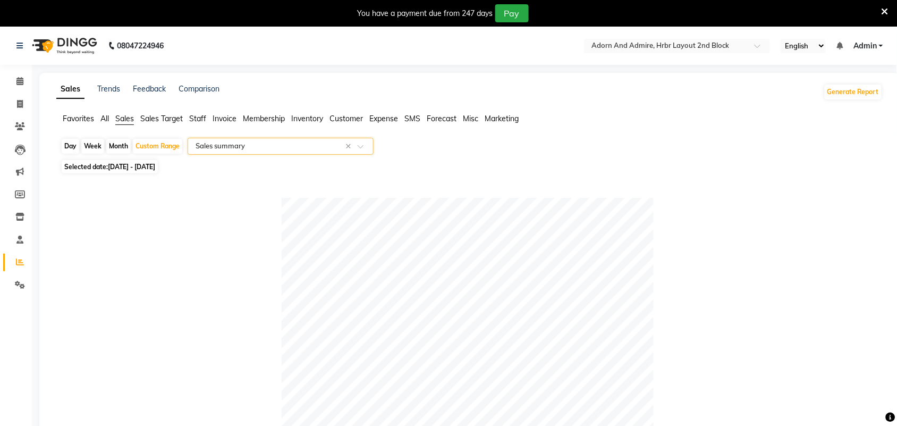
click at [155, 168] on span "[DATE] - [DATE]" at bounding box center [131, 167] width 47 height 8
select select "2025"
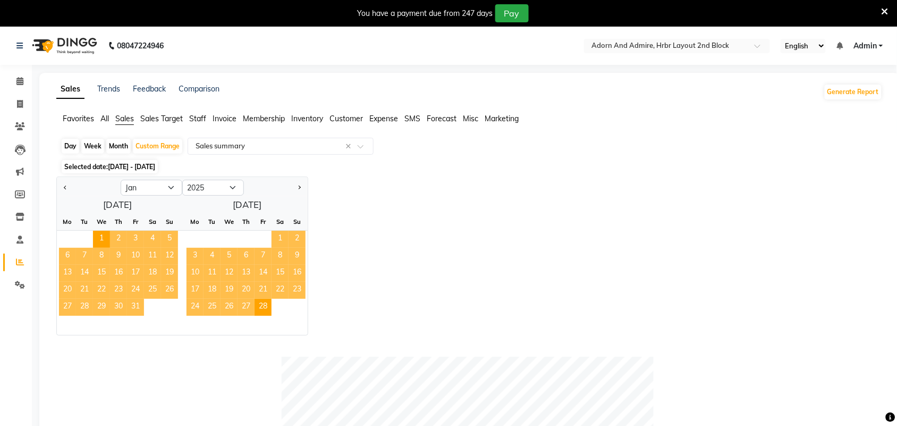
click at [433, 239] on div "Jan Feb Mar Apr May Jun [DATE] Aug Sep Oct Nov [DATE] 2016 2017 2018 2019 2020 …" at bounding box center [469, 255] width 826 height 159
click at [408, 212] on div "Jan Feb Mar Apr May Jun [DATE] Aug Sep Oct Nov [DATE] 2016 2017 2018 2019 2020 …" at bounding box center [469, 255] width 826 height 159
click at [355, 179] on div "Jan Feb Mar Apr May Jun [DATE] Aug Sep Oct Nov [DATE] 2016 2017 2018 2019 2020 …" at bounding box center [469, 255] width 826 height 159
click at [96, 236] on span "1" at bounding box center [101, 239] width 17 height 17
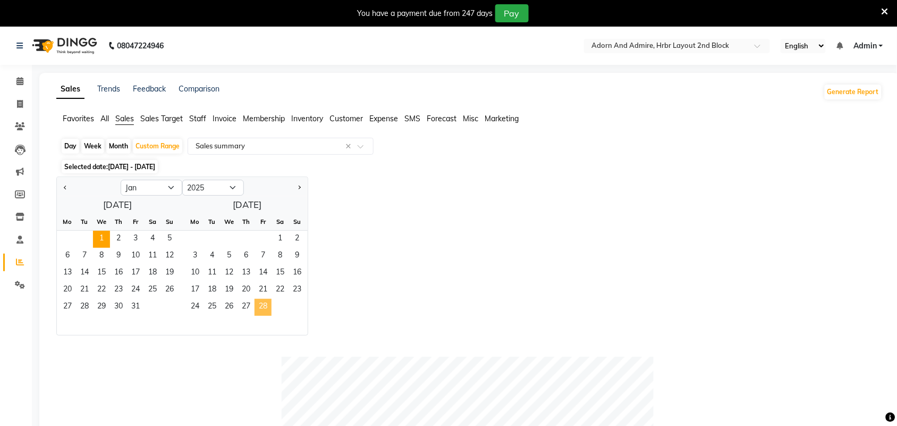
click at [263, 307] on span "28" at bounding box center [262, 307] width 17 height 17
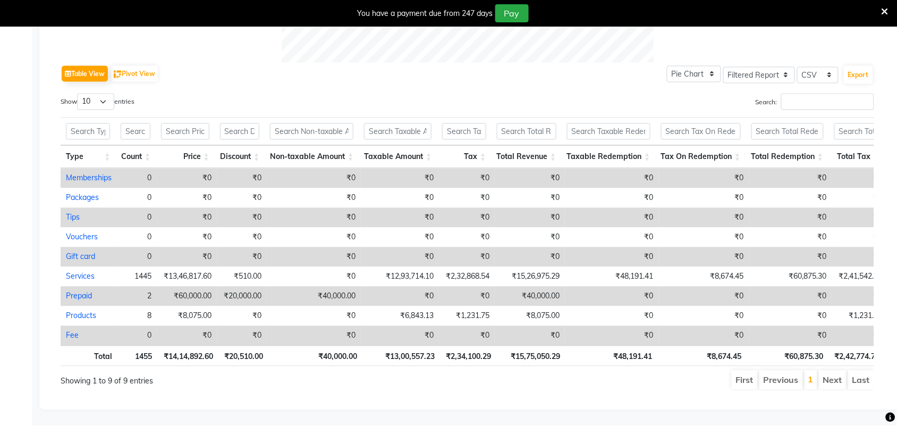
scroll to position [529, 0]
click at [102, 93] on select "10 25 50 100" at bounding box center [95, 101] width 37 height 16
select select "100"
click at [79, 93] on select "10 25 50 100" at bounding box center [95, 101] width 37 height 16
click at [860, 370] on li "Last" at bounding box center [861, 379] width 26 height 19
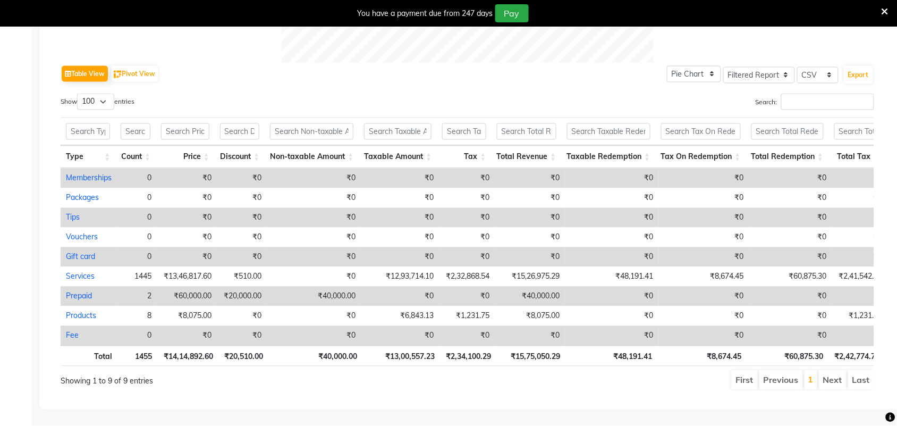
click at [860, 370] on li "Last" at bounding box center [861, 379] width 26 height 19
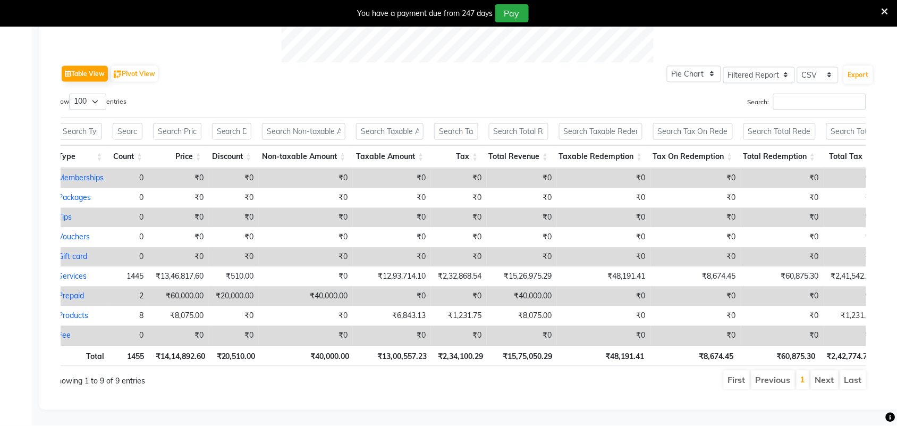
click at [848, 370] on li "Last" at bounding box center [853, 379] width 26 height 19
click at [766, 370] on li "Previous" at bounding box center [773, 379] width 44 height 19
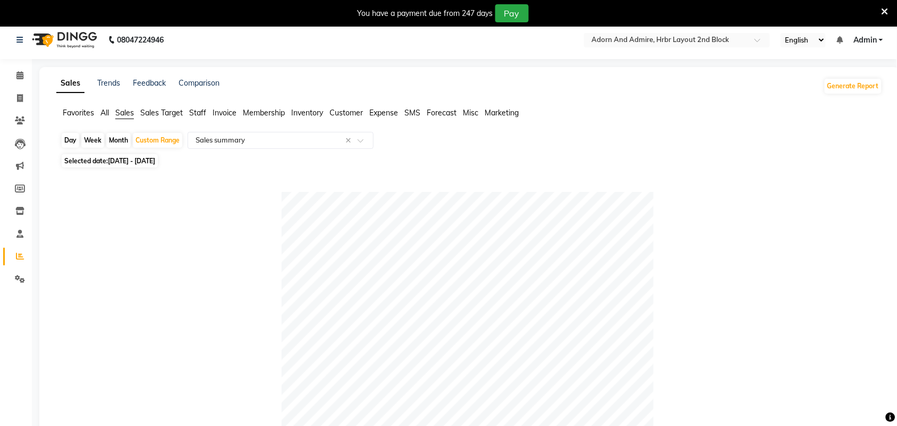
scroll to position [0, 0]
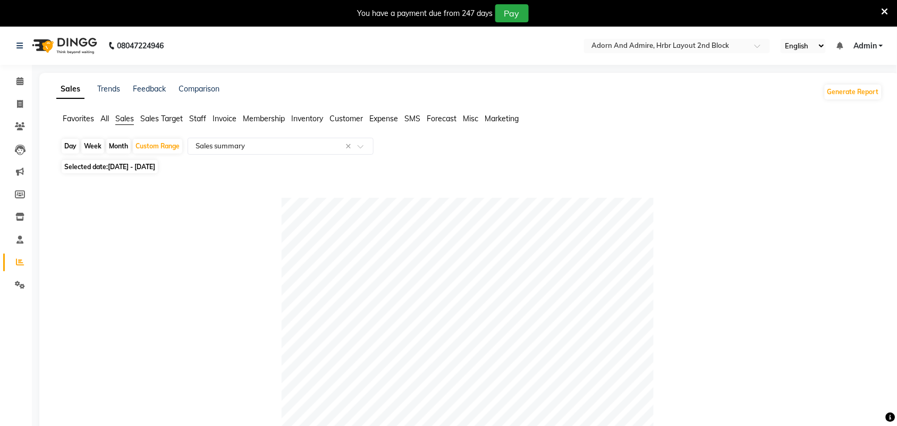
click at [203, 121] on span "Staff" at bounding box center [197, 119] width 17 height 10
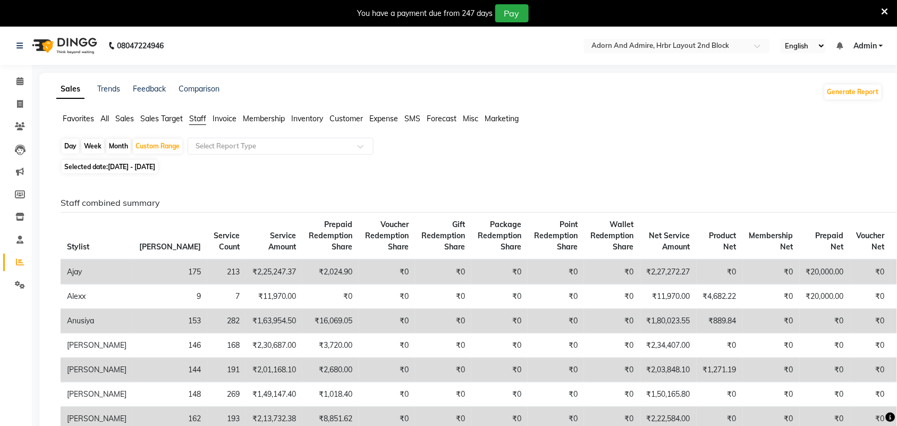
click at [148, 168] on span "[DATE] - [DATE]" at bounding box center [131, 167] width 47 height 8
select select "2025"
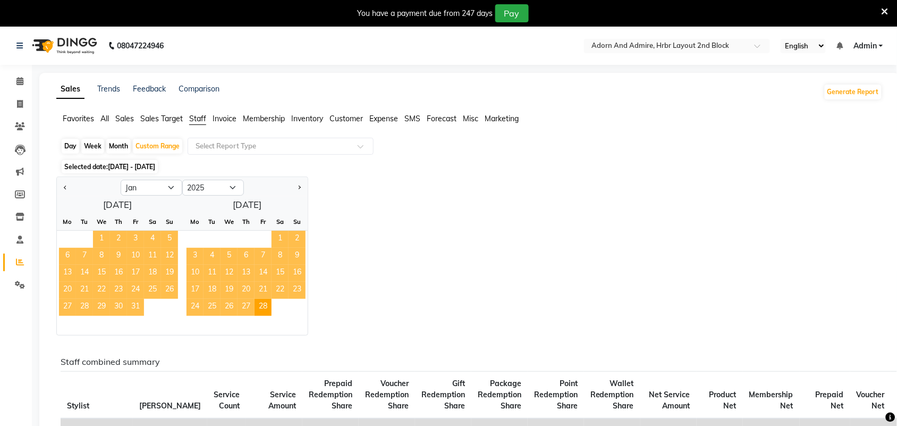
click at [102, 240] on span "1" at bounding box center [101, 239] width 17 height 17
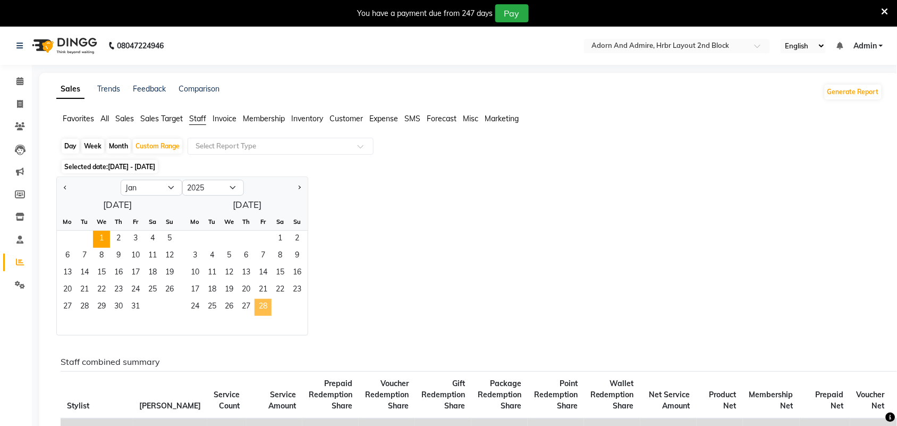
click at [261, 307] on span "28" at bounding box center [262, 307] width 17 height 17
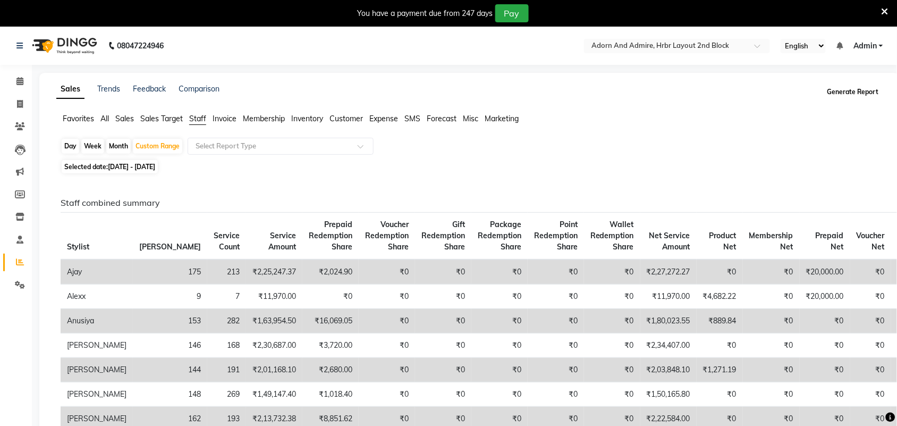
click at [836, 93] on button "Generate Report" at bounding box center [852, 91] width 57 height 15
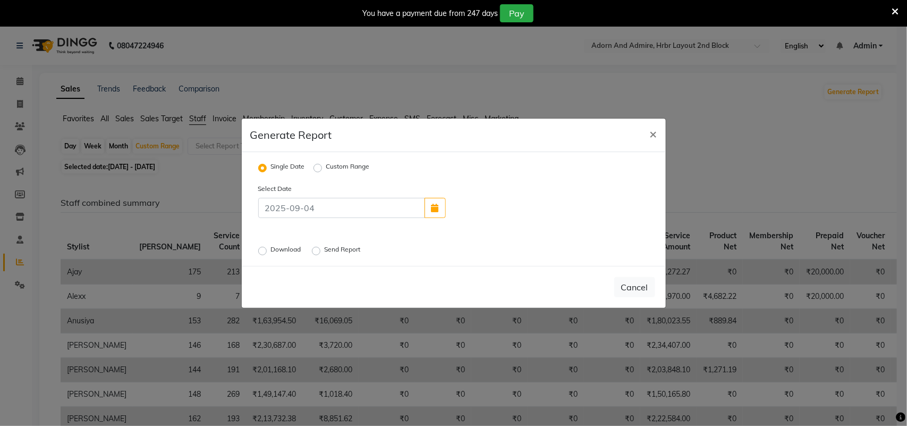
click at [324, 165] on div "Custom Range" at bounding box center [341, 167] width 56 height 13
click at [326, 168] on label "Custom Range" at bounding box center [348, 167] width 44 height 13
click at [316, 168] on input "Custom Range" at bounding box center [319, 167] width 7 height 7
radio input "true"
select select "9"
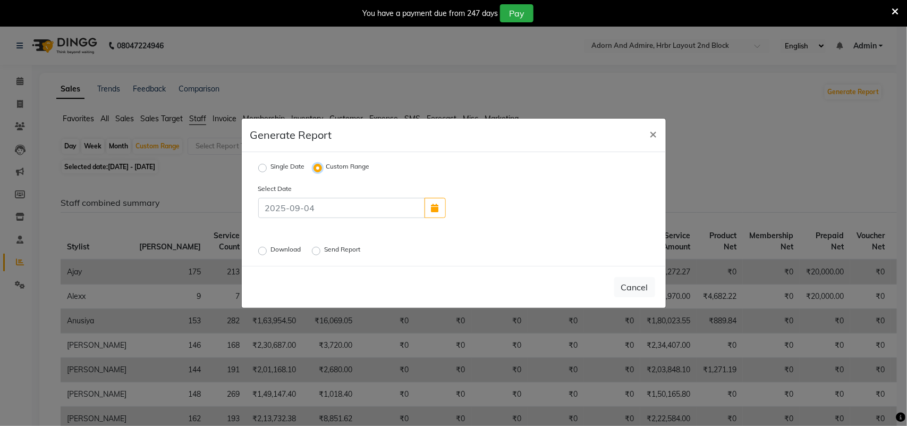
select select "2025"
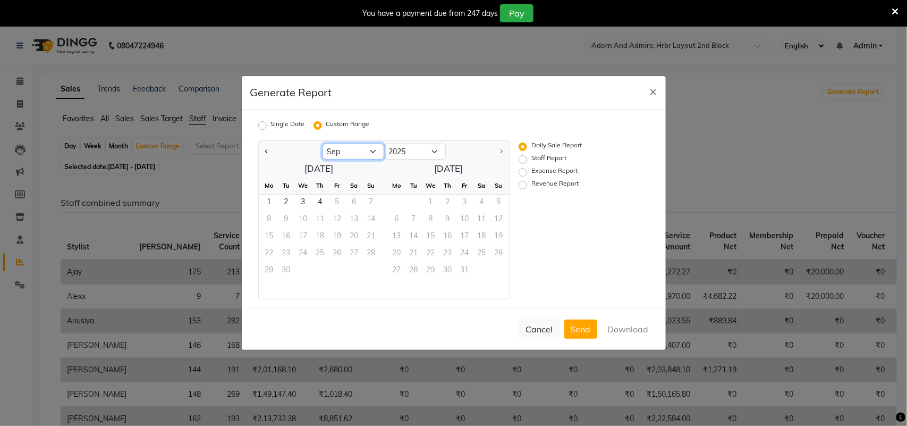
click at [373, 151] on select "Jan Feb Mar Apr May Jun [DATE] Aug Sep" at bounding box center [353, 151] width 62 height 16
select select "1"
click at [322, 143] on select "Jan Feb Mar Apr May Jun [DATE] Aug Sep" at bounding box center [353, 151] width 62 height 16
click at [296, 202] on span "1" at bounding box center [303, 202] width 17 height 17
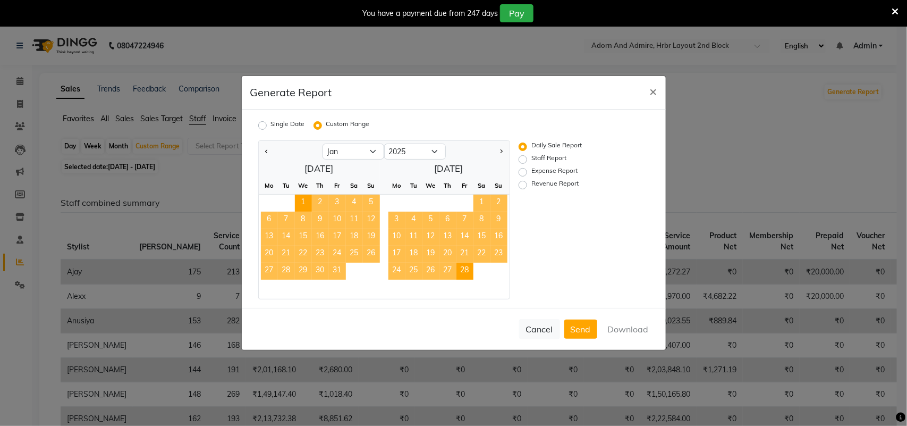
click at [470, 269] on span "28" at bounding box center [464, 270] width 17 height 17
click at [470, 279] on div at bounding box center [445, 288] width 130 height 19
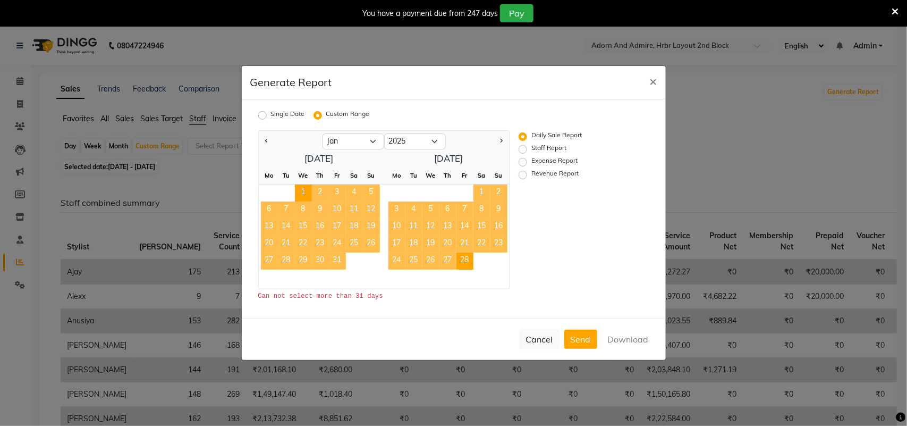
click at [466, 260] on span "28" at bounding box center [464, 260] width 17 height 17
click at [463, 261] on span "28" at bounding box center [464, 260] width 17 height 17
click at [465, 264] on span "28" at bounding box center [464, 260] width 17 height 17
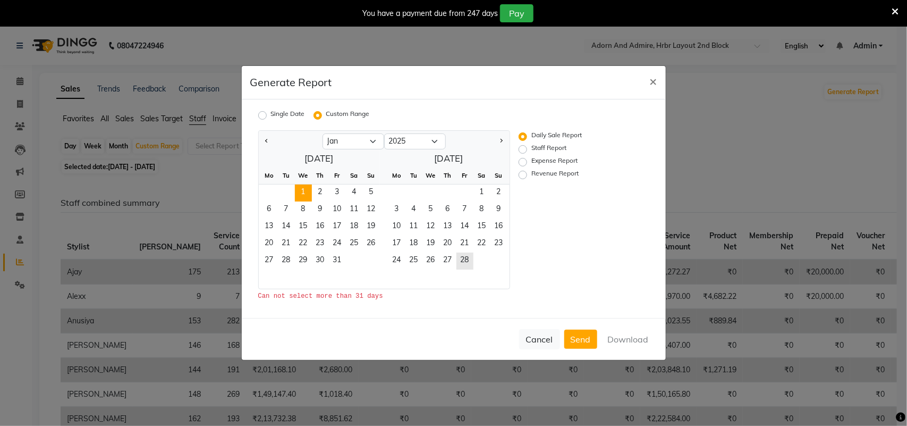
click at [499, 264] on div "24 25 26 27 28" at bounding box center [445, 260] width 130 height 17
click at [323, 193] on span "2" at bounding box center [320, 192] width 17 height 17
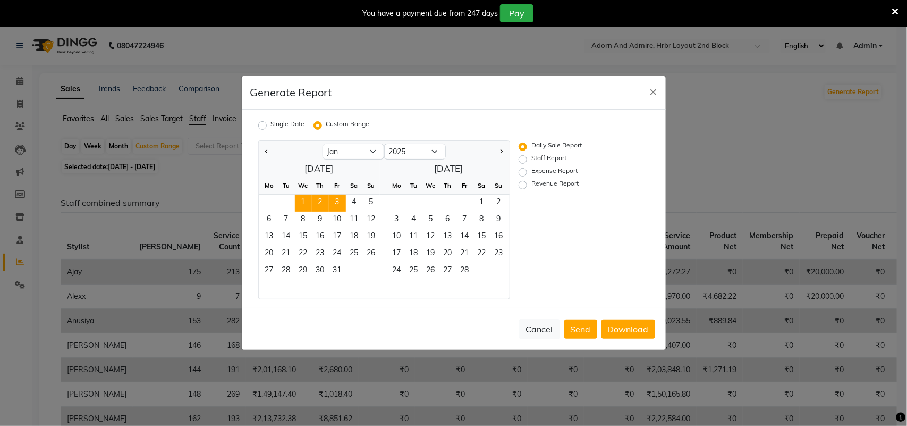
click at [337, 205] on span "3" at bounding box center [337, 202] width 17 height 17
click at [304, 203] on span "1" at bounding box center [303, 202] width 17 height 17
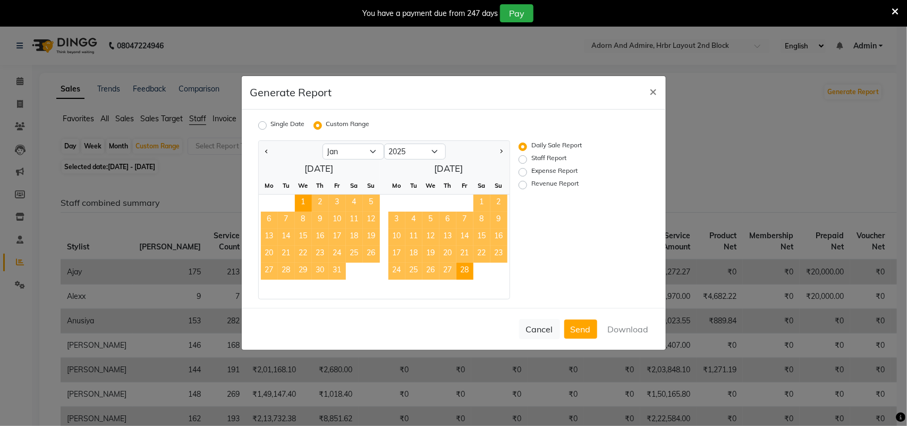
click at [463, 270] on span "28" at bounding box center [464, 270] width 17 height 17
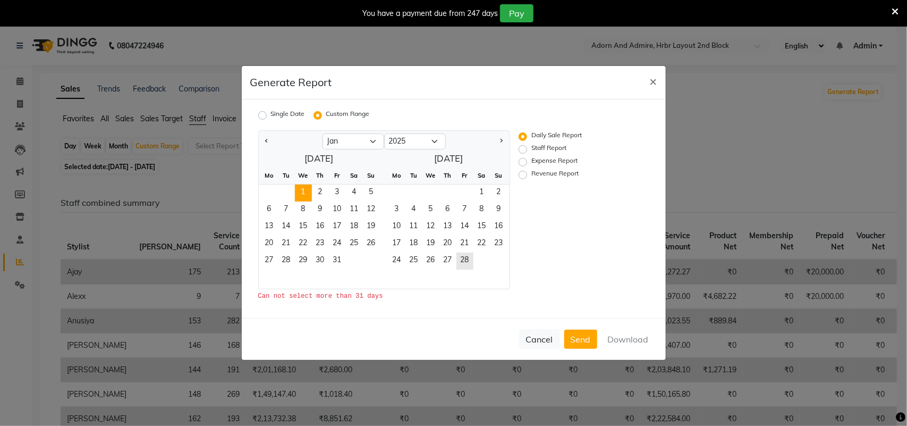
click at [531, 151] on label "Staff Report" at bounding box center [548, 149] width 35 height 13
click at [521, 151] on input "Staff Report" at bounding box center [524, 149] width 7 height 7
radio input "true"
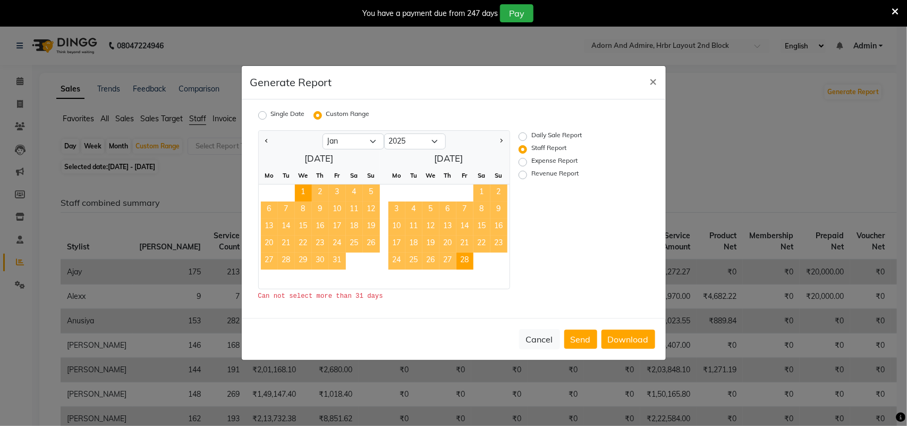
click at [467, 260] on span "28" at bounding box center [464, 260] width 17 height 17
click at [450, 261] on span "27" at bounding box center [447, 260] width 17 height 17
click at [465, 259] on span "28" at bounding box center [464, 260] width 17 height 17
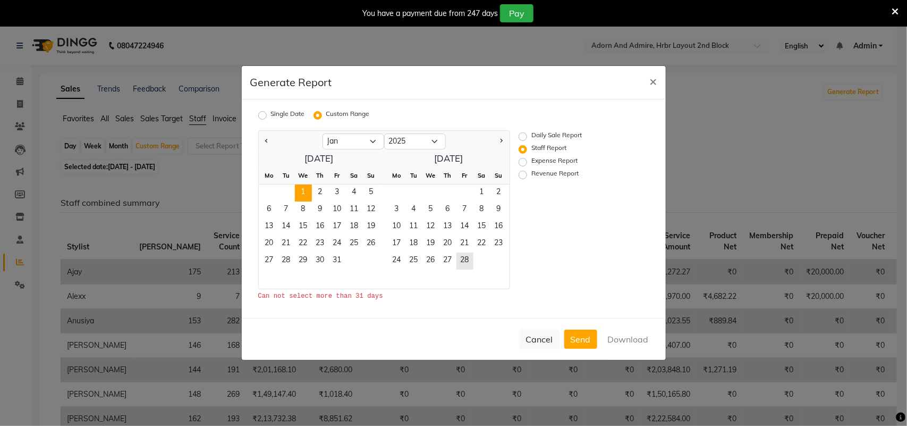
click at [623, 338] on div "Cancel Send Download" at bounding box center [454, 339] width 424 height 42
click at [617, 279] on div "Daily Sale Report Staff Report Expense Report Revenue Report" at bounding box center [576, 219] width 130 height 179
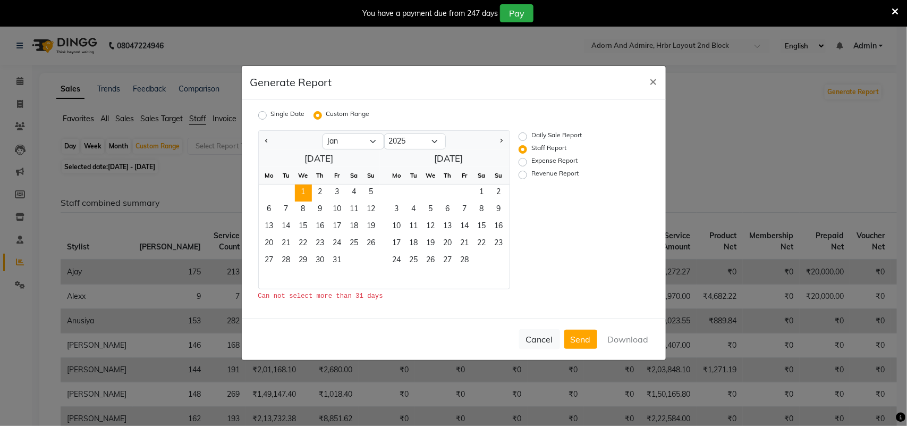
click at [615, 340] on div "Cancel Send Download" at bounding box center [454, 339] width 424 height 42
click at [619, 287] on div "Daily Sale Report Staff Report Expense Report Revenue Report" at bounding box center [576, 219] width 130 height 179
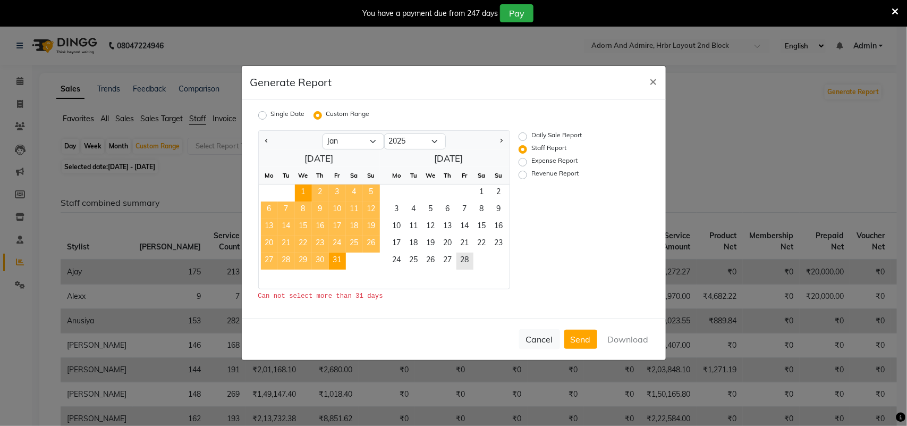
click at [336, 261] on span "31" at bounding box center [337, 260] width 17 height 17
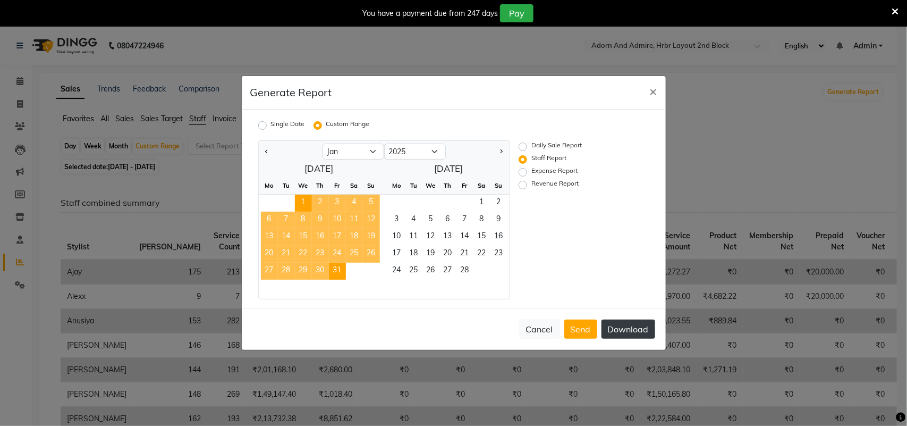
click at [631, 328] on button "Download" at bounding box center [628, 328] width 54 height 19
click at [481, 202] on span "1" at bounding box center [481, 202] width 17 height 17
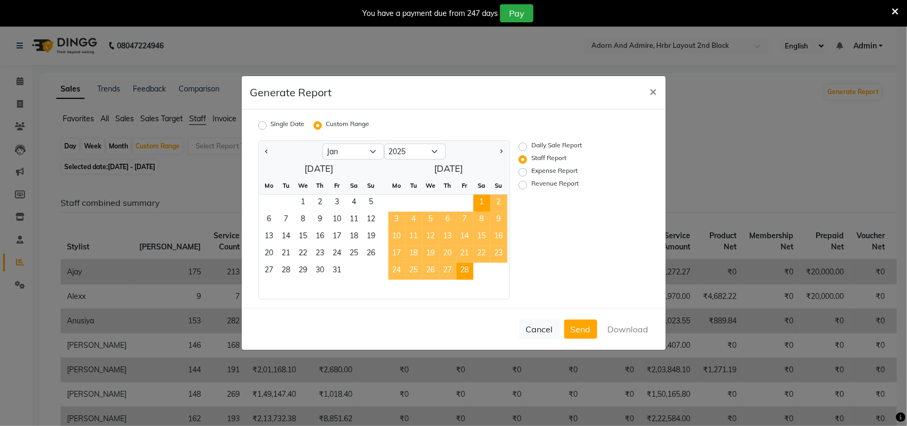
click at [466, 265] on span "28" at bounding box center [464, 270] width 17 height 17
click at [617, 327] on button "Download" at bounding box center [628, 328] width 54 height 19
click at [373, 151] on select "Jan Feb Mar Apr May Jun [DATE] Aug Sep" at bounding box center [353, 151] width 62 height 16
click at [322, 143] on select "Jan Feb Mar Apr May Jun [DATE] Aug Sep" at bounding box center [353, 151] width 62 height 16
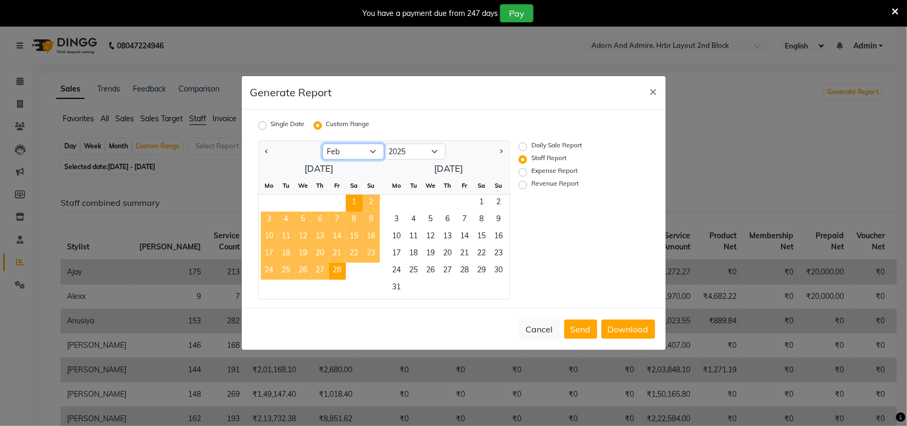
click at [370, 152] on select "Jan Feb Mar Apr May Jun [DATE] Aug Sep" at bounding box center [353, 151] width 62 height 16
click at [322, 143] on select "Jan Feb Mar Apr May Jun [DATE] Aug Sep" at bounding box center [353, 151] width 62 height 16
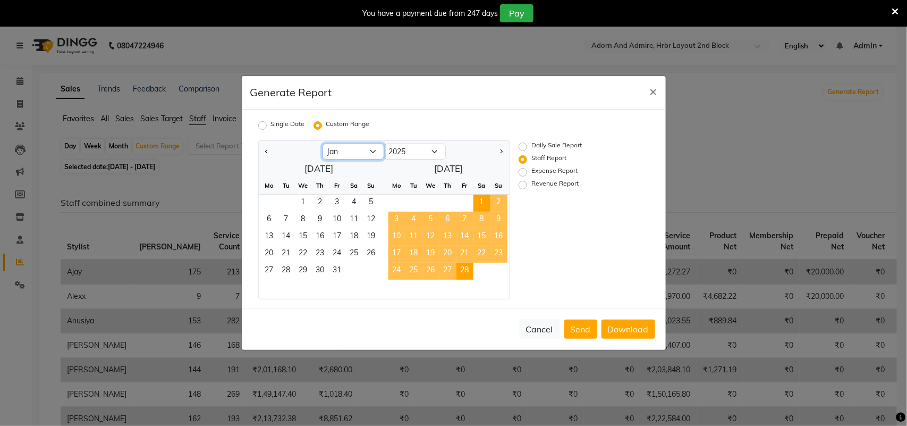
click at [373, 152] on select "Jan Feb Mar Apr May Jun [DATE] Aug Sep" at bounding box center [353, 151] width 62 height 16
click at [322, 143] on select "Jan Feb Mar Apr May Jun [DATE] Aug Sep" at bounding box center [353, 151] width 62 height 16
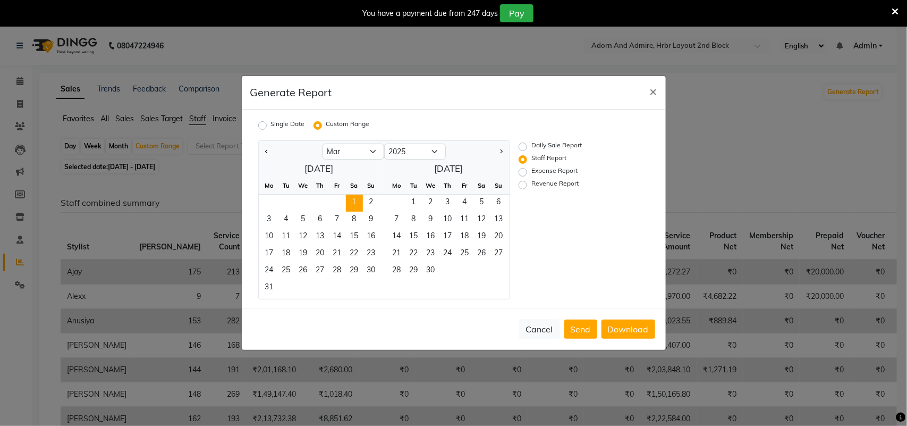
click at [356, 202] on span "1" at bounding box center [354, 202] width 17 height 17
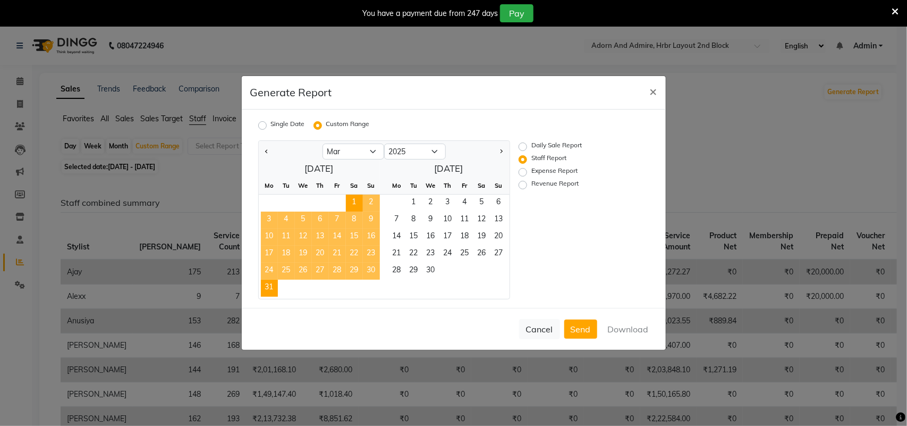
click at [274, 286] on span "31" at bounding box center [269, 287] width 17 height 17
click at [623, 332] on button "Download" at bounding box center [628, 328] width 54 height 19
click at [417, 202] on span "1" at bounding box center [413, 202] width 17 height 17
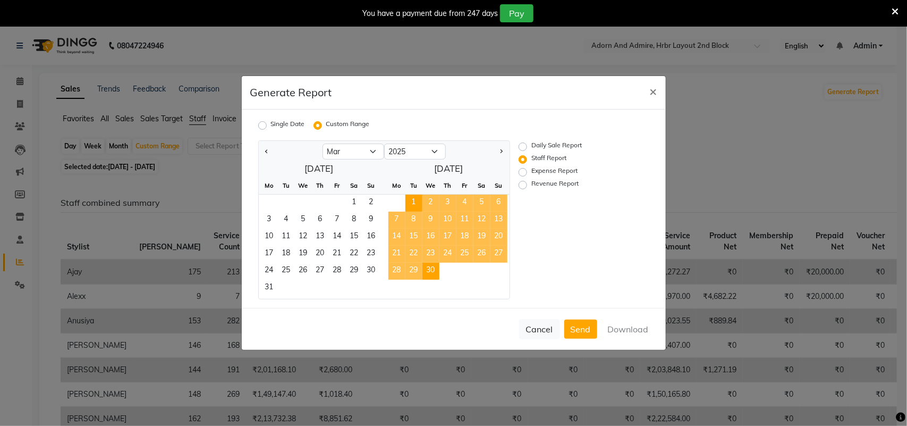
click at [436, 270] on span "30" at bounding box center [430, 270] width 17 height 17
click at [633, 328] on button "Download" at bounding box center [628, 328] width 54 height 19
click at [622, 329] on button "Download" at bounding box center [628, 328] width 54 height 19
click at [372, 150] on select "Jan Feb Mar Apr May Jun [DATE] Aug Sep" at bounding box center [353, 151] width 62 height 16
click at [322, 143] on select "Jan Feb Mar Apr May Jun [DATE] Aug Sep" at bounding box center [353, 151] width 62 height 16
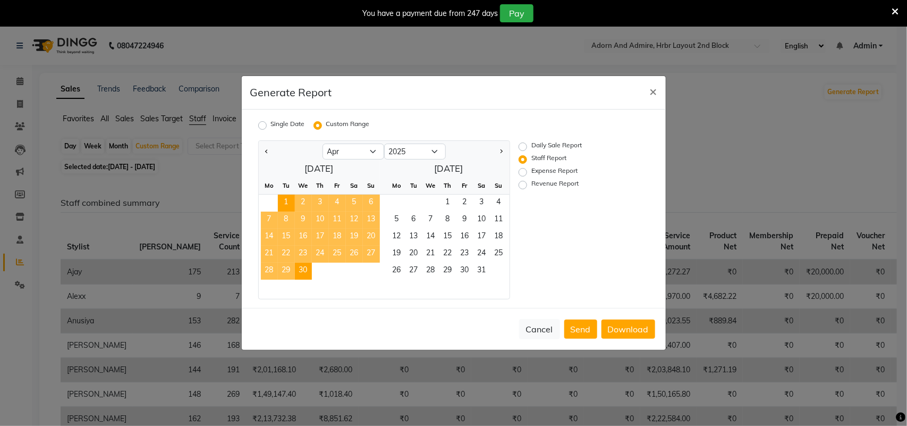
click at [285, 205] on span "1" at bounding box center [286, 202] width 17 height 17
click at [309, 269] on span "30" at bounding box center [303, 270] width 17 height 17
click at [625, 328] on button "Download" at bounding box center [628, 328] width 54 height 19
click at [447, 202] on span "1" at bounding box center [447, 202] width 17 height 17
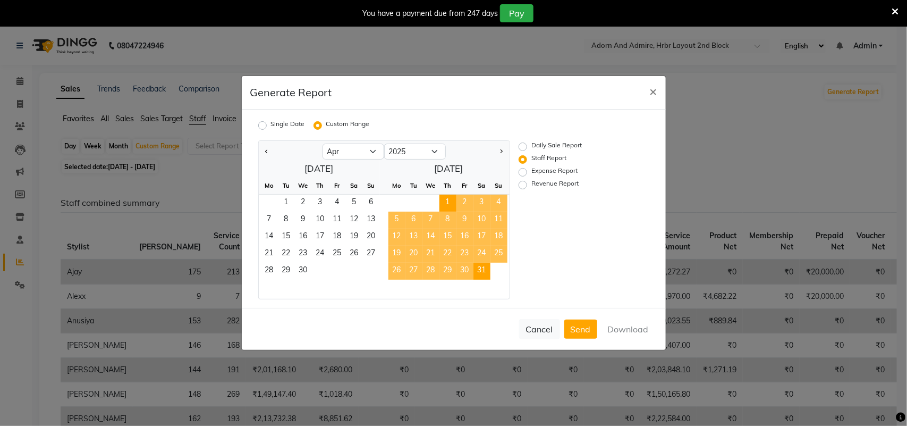
click at [482, 269] on span "31" at bounding box center [481, 270] width 17 height 17
click at [620, 330] on button "Download" at bounding box center [628, 328] width 54 height 19
click at [643, 329] on button "Download" at bounding box center [628, 328] width 54 height 19
click at [372, 151] on select "Jan Feb Mar Apr May Jun [DATE] Aug Sep" at bounding box center [353, 151] width 62 height 16
click at [322, 143] on select "Jan Feb Mar Apr May Jun [DATE] Aug Sep" at bounding box center [353, 151] width 62 height 16
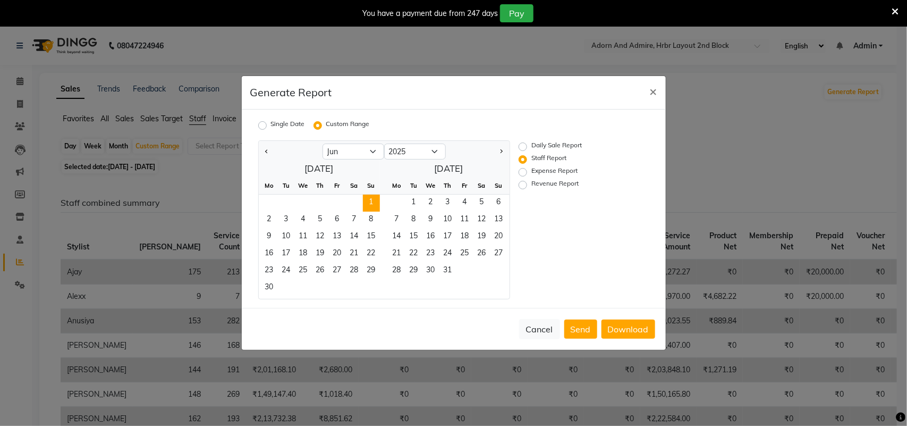
click at [373, 202] on span "1" at bounding box center [371, 202] width 17 height 17
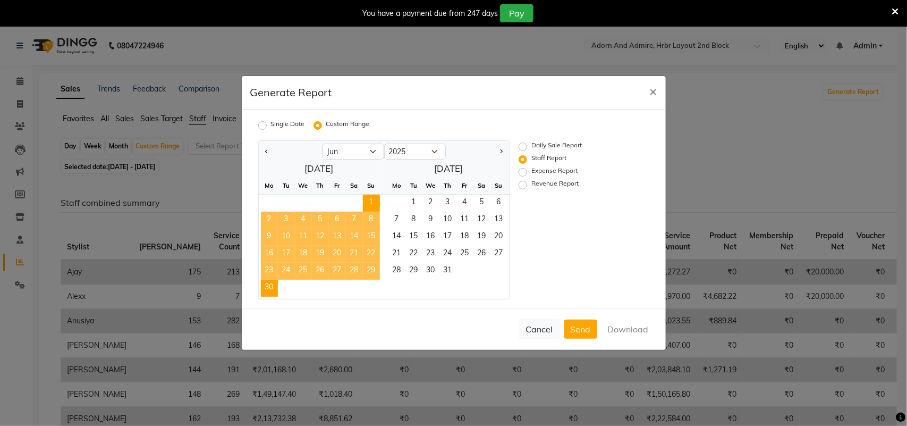
click at [271, 282] on span "30" at bounding box center [269, 287] width 17 height 17
click at [632, 333] on button "Download" at bounding box center [628, 328] width 54 height 19
click at [411, 202] on span "1" at bounding box center [413, 202] width 17 height 17
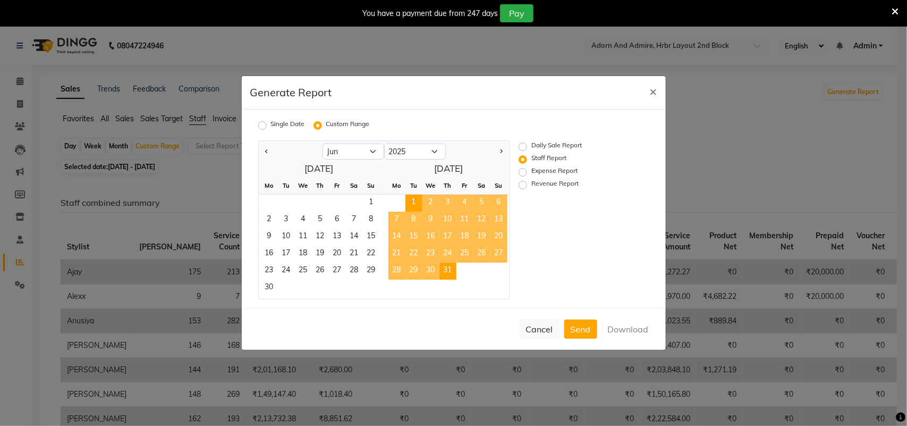
click at [450, 271] on span "31" at bounding box center [447, 270] width 17 height 17
click at [638, 325] on button "Download" at bounding box center [628, 328] width 54 height 19
click at [372, 151] on select "Jan Feb Mar Apr May Jun [DATE] Aug Sep" at bounding box center [353, 151] width 62 height 16
click at [322, 143] on select "Jan Feb Mar Apr May Jun [DATE] Aug Sep" at bounding box center [353, 151] width 62 height 16
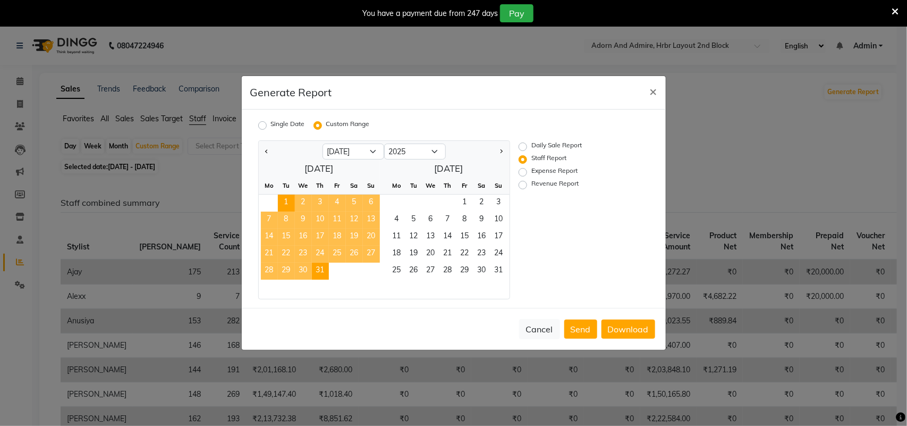
click at [284, 205] on span "1" at bounding box center [286, 202] width 17 height 17
click at [320, 272] on span "31" at bounding box center [320, 270] width 17 height 17
click at [619, 328] on button "Download" at bounding box center [628, 328] width 54 height 19
click at [467, 202] on span "1" at bounding box center [464, 202] width 17 height 17
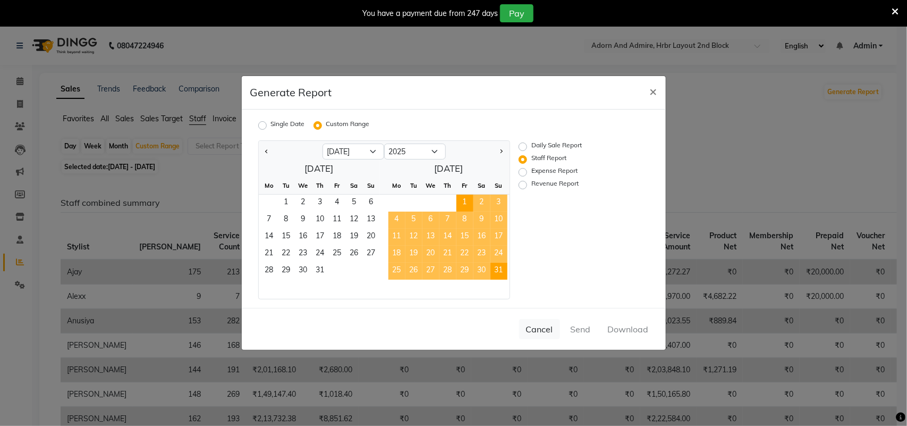
click at [505, 272] on span "31" at bounding box center [498, 270] width 17 height 17
click at [631, 329] on button "Download" at bounding box center [628, 328] width 54 height 19
click at [376, 155] on select "Jan Feb Mar Apr May Jun [DATE] Aug Sep" at bounding box center [353, 151] width 62 height 16
click at [322, 143] on select "Jan Feb Mar Apr May Jun [DATE] Aug Sep" at bounding box center [353, 151] width 62 height 16
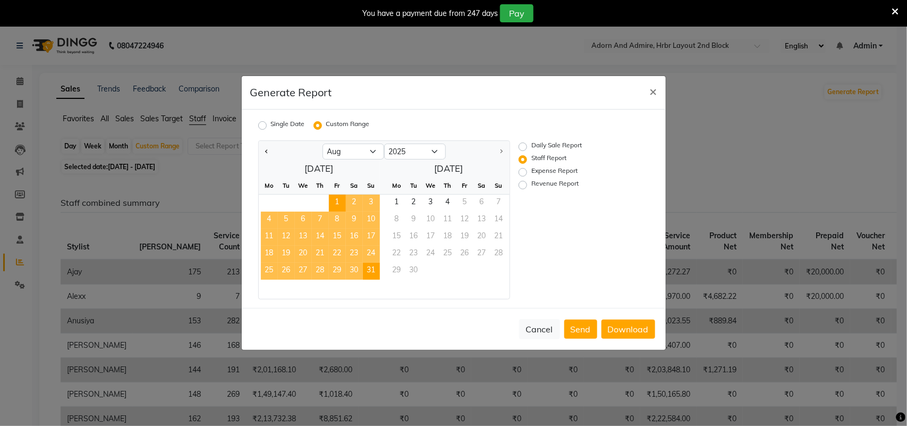
click at [332, 198] on span "1" at bounding box center [337, 202] width 17 height 17
click at [375, 271] on span "31" at bounding box center [371, 270] width 17 height 17
click at [627, 327] on button "Download" at bounding box center [628, 328] width 54 height 19
click at [400, 203] on span "1" at bounding box center [396, 202] width 17 height 17
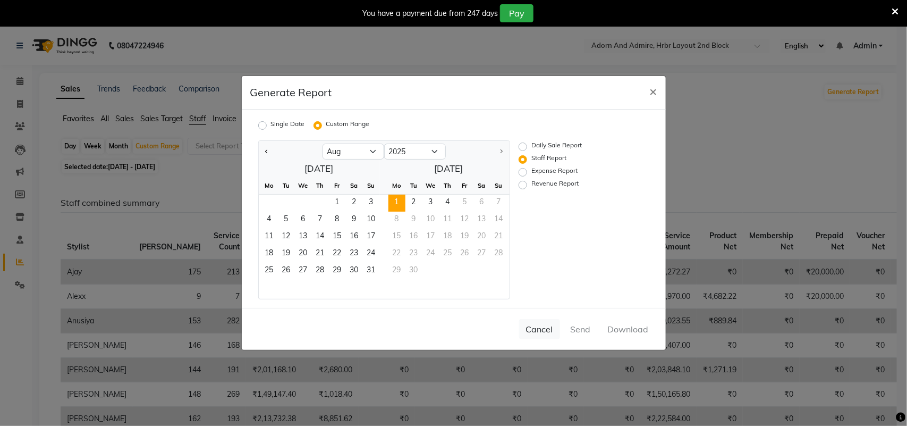
click at [417, 269] on div "29 30" at bounding box center [445, 270] width 130 height 17
click at [414, 271] on div "29 30" at bounding box center [445, 270] width 130 height 17
click at [373, 151] on select "Jan Feb Mar Apr May Jun [DATE] Aug Sep" at bounding box center [353, 151] width 62 height 16
select select "1"
click at [322, 143] on select "Jan Feb Mar Apr May Jun [DATE] Aug Sep" at bounding box center [353, 151] width 62 height 16
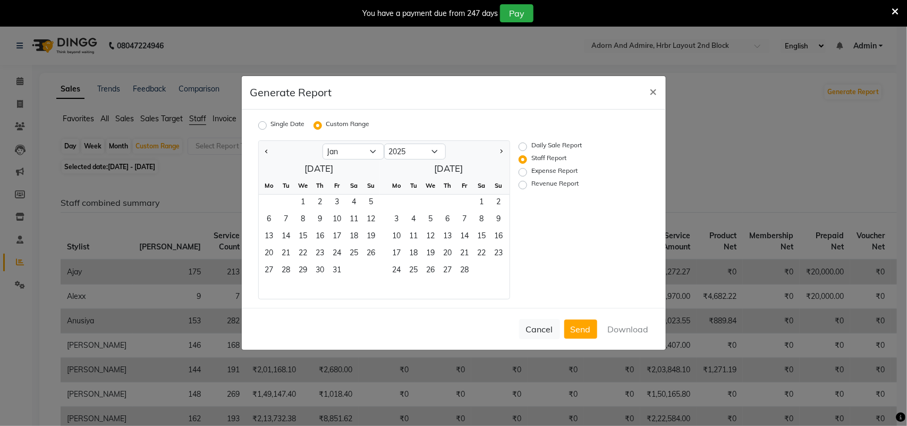
click at [531, 144] on label "Daily Sale Report" at bounding box center [556, 146] width 50 height 13
click at [521, 144] on input "Daily Sale Report" at bounding box center [524, 146] width 7 height 7
radio input "true"
click at [302, 201] on span "1" at bounding box center [303, 202] width 17 height 17
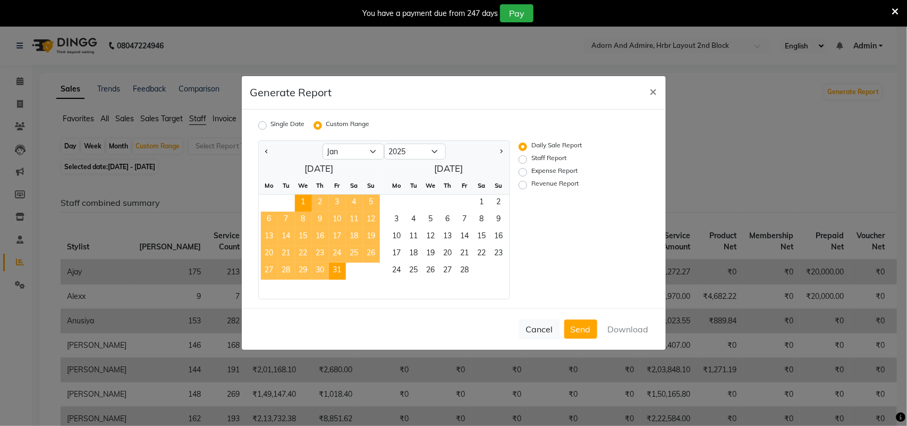
click at [341, 268] on span "31" at bounding box center [337, 270] width 17 height 17
click at [623, 326] on button "Download" at bounding box center [628, 328] width 54 height 19
click at [482, 203] on span "1" at bounding box center [481, 202] width 17 height 17
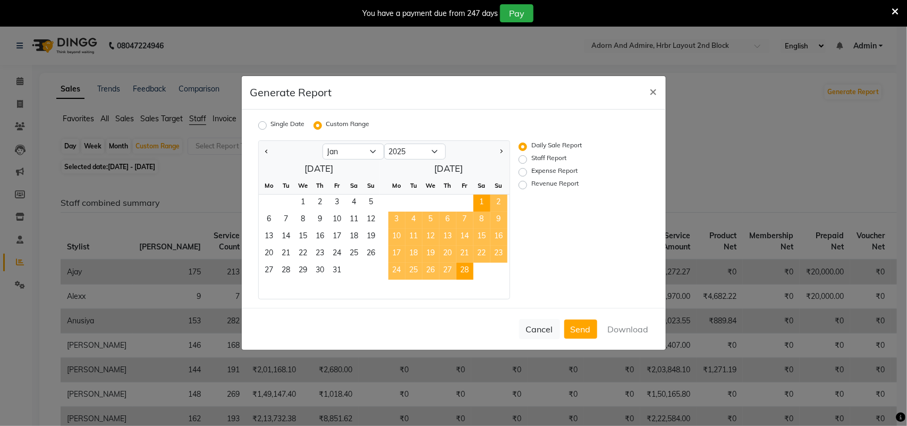
click at [469, 268] on span "28" at bounding box center [464, 270] width 17 height 17
click at [615, 329] on button "Download" at bounding box center [628, 328] width 54 height 19
click at [372, 152] on select "Jan Feb Mar Apr May Jun [DATE] Aug Sep" at bounding box center [353, 151] width 62 height 16
click at [322, 143] on select "Jan Feb Mar Apr May Jun [DATE] Aug Sep" at bounding box center [353, 151] width 62 height 16
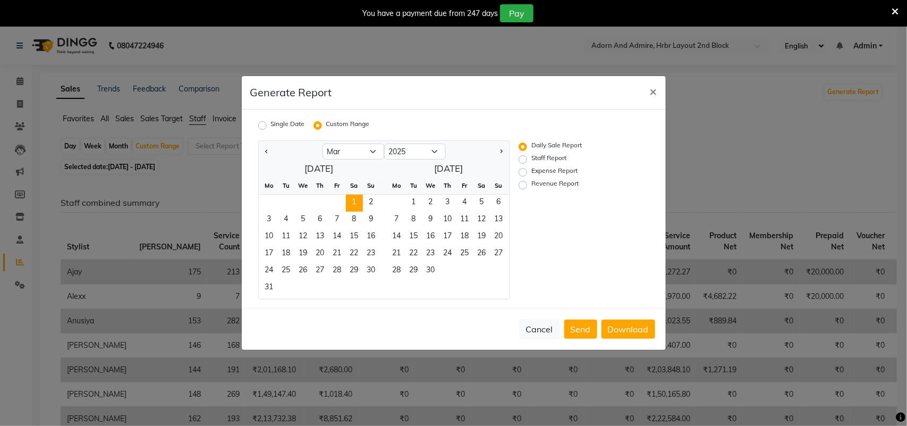
click at [354, 201] on span "1" at bounding box center [354, 202] width 17 height 17
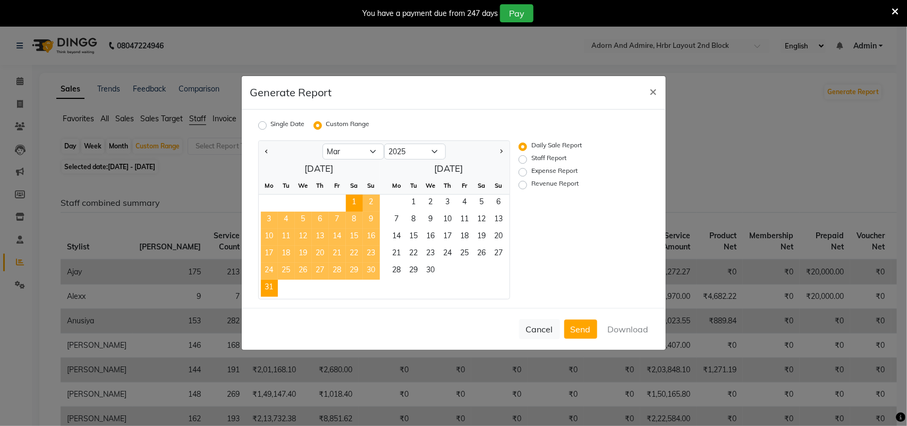
click at [274, 287] on span "31" at bounding box center [269, 287] width 17 height 17
click at [622, 327] on button "Download" at bounding box center [628, 328] width 54 height 19
click at [418, 202] on span "1" at bounding box center [413, 202] width 17 height 17
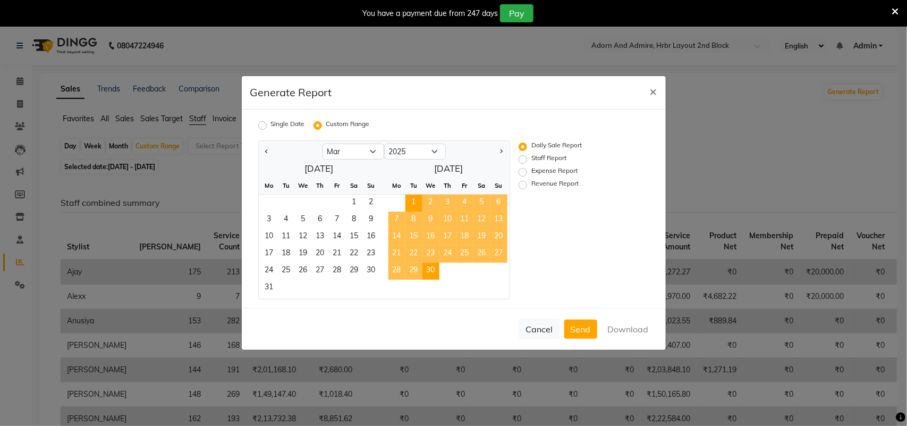
click at [436, 269] on span "30" at bounding box center [430, 270] width 17 height 17
click at [622, 325] on button "Download" at bounding box center [628, 328] width 54 height 19
click at [373, 152] on select "Jan Feb Mar Apr May Jun [DATE] Aug Sep" at bounding box center [353, 151] width 62 height 16
click at [322, 143] on select "Jan Feb Mar Apr May Jun [DATE] Aug Sep" at bounding box center [353, 151] width 62 height 16
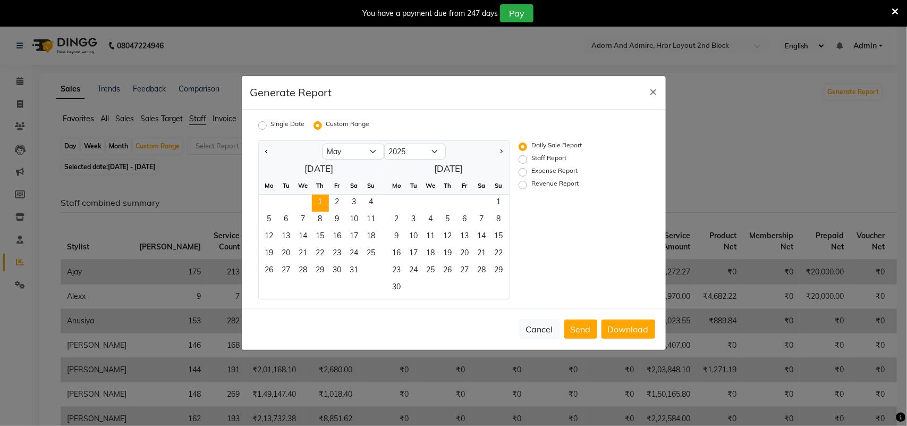
click at [320, 206] on span "1" at bounding box center [320, 202] width 17 height 17
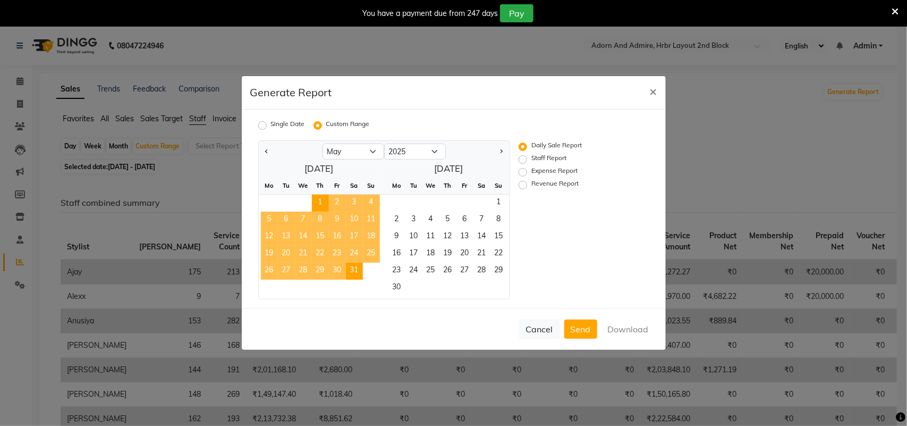
click at [359, 266] on span "31" at bounding box center [354, 270] width 17 height 17
click at [627, 329] on button "Download" at bounding box center [628, 328] width 54 height 19
click at [500, 203] on span "1" at bounding box center [498, 202] width 17 height 17
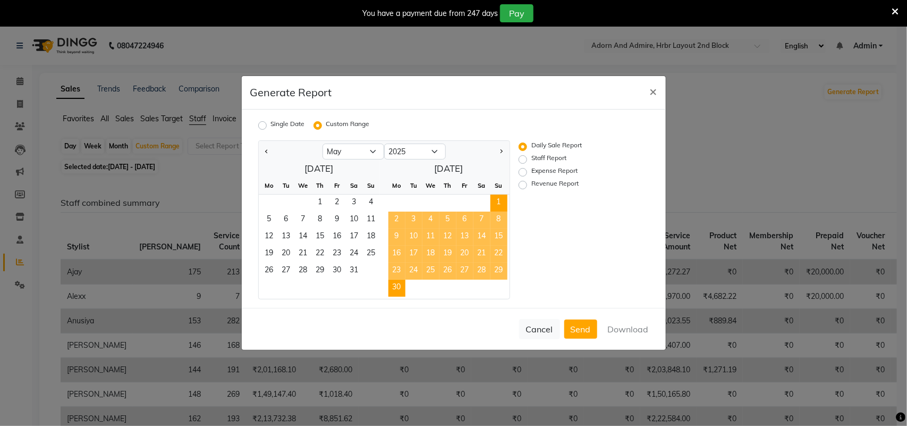
click at [401, 284] on span "30" at bounding box center [396, 287] width 17 height 17
click at [622, 325] on button "Download" at bounding box center [628, 328] width 54 height 19
click at [370, 152] on select "Jan Feb Mar Apr May Jun [DATE] Aug Sep" at bounding box center [353, 151] width 62 height 16
click at [322, 143] on select "Jan Feb Mar Apr May Jun [DATE] Aug Sep" at bounding box center [353, 151] width 62 height 16
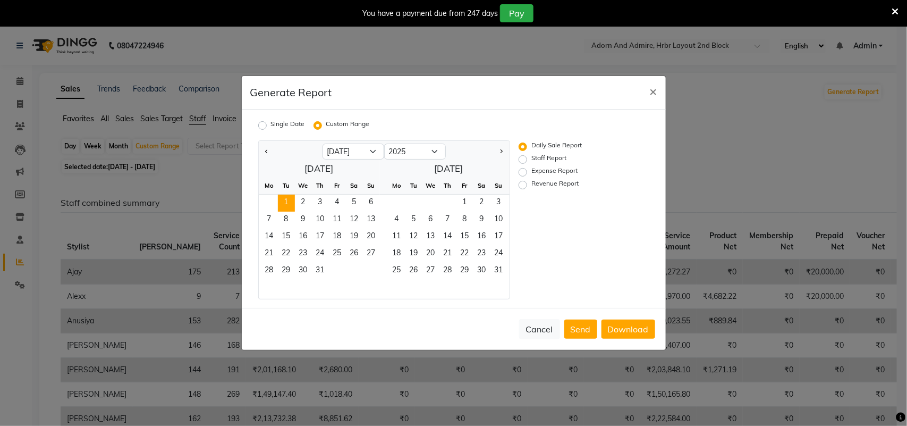
click at [286, 202] on span "1" at bounding box center [286, 202] width 17 height 17
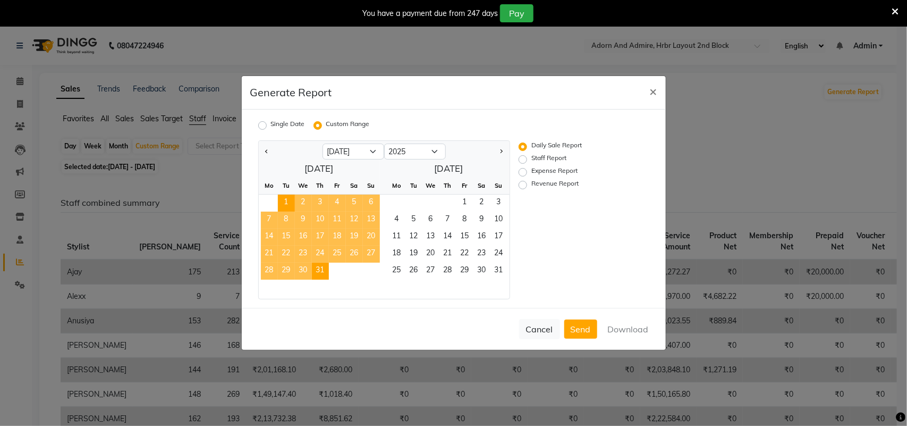
click at [320, 269] on span "31" at bounding box center [320, 270] width 17 height 17
click at [613, 323] on button "Download" at bounding box center [628, 328] width 54 height 19
click at [466, 202] on span "1" at bounding box center [464, 202] width 17 height 17
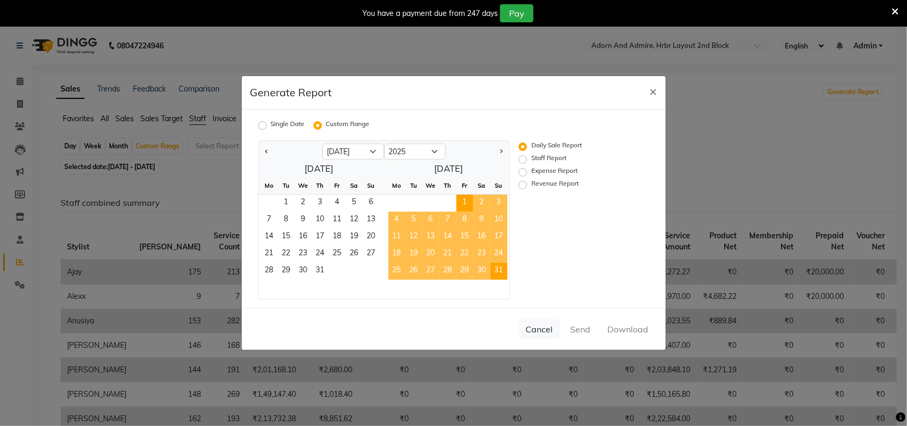
click at [501, 267] on span "31" at bounding box center [498, 270] width 17 height 17
click at [619, 325] on button "Download" at bounding box center [628, 328] width 54 height 19
click at [377, 153] on select "Jan Feb Mar Apr May Jun [DATE] Aug Sep" at bounding box center [353, 151] width 62 height 16
select select "8"
click at [322, 143] on select "Jan Feb Mar Apr May Jun [DATE] Aug Sep" at bounding box center [353, 151] width 62 height 16
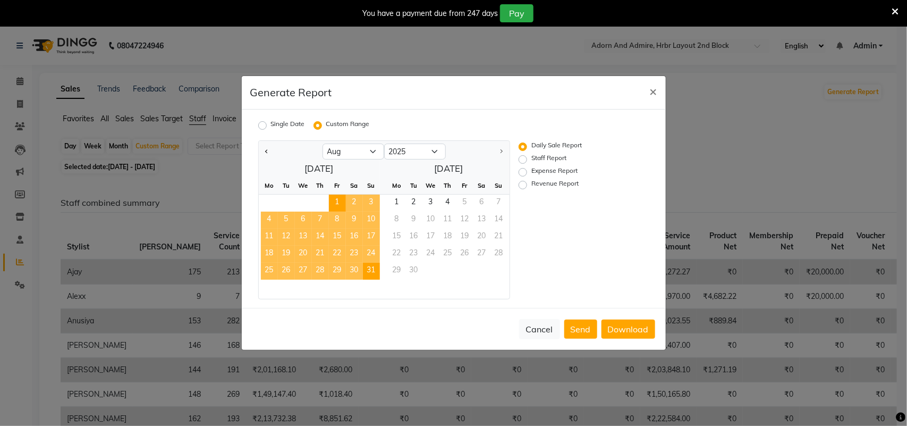
click at [336, 202] on span "1" at bounding box center [337, 202] width 17 height 17
click at [375, 274] on span "31" at bounding box center [371, 270] width 17 height 17
click at [616, 335] on button "Download" at bounding box center [628, 328] width 54 height 19
click at [529, 275] on div "Daily Sale Report Staff Report Expense Report Revenue Report" at bounding box center [576, 219] width 130 height 159
click at [540, 330] on button "Cancel" at bounding box center [539, 329] width 41 height 20
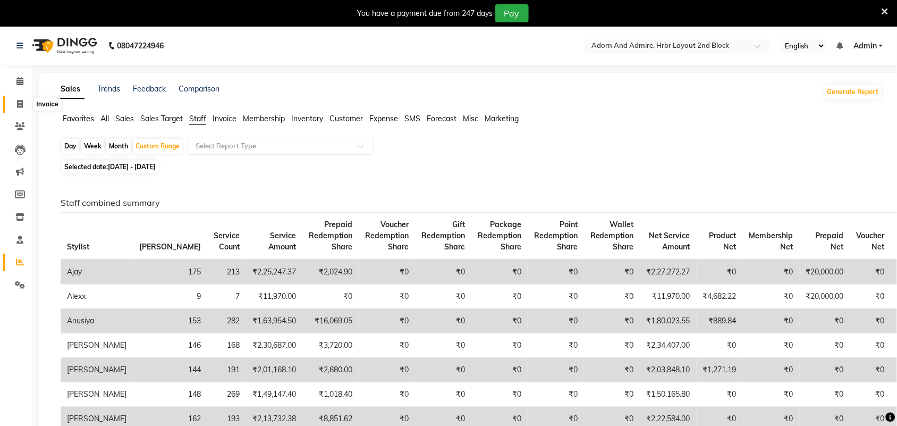
click at [19, 105] on icon at bounding box center [20, 104] width 6 height 8
select select "7203"
select select "service"
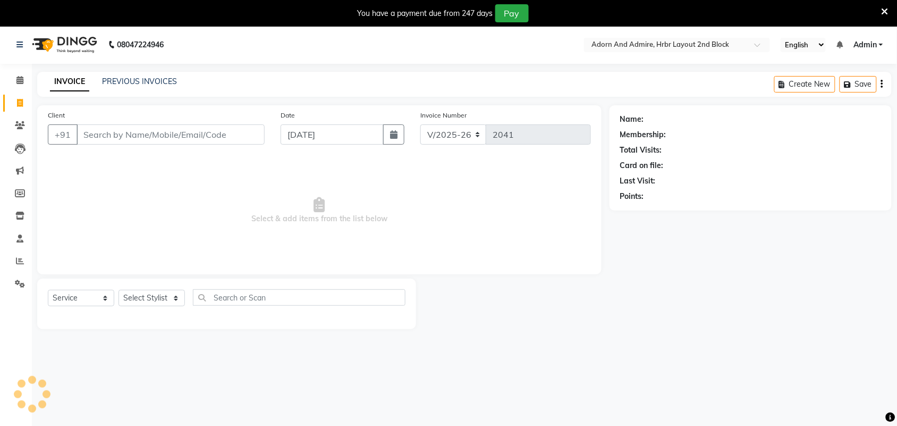
scroll to position [27, 0]
